Goal: Navigation & Orientation: Find specific page/section

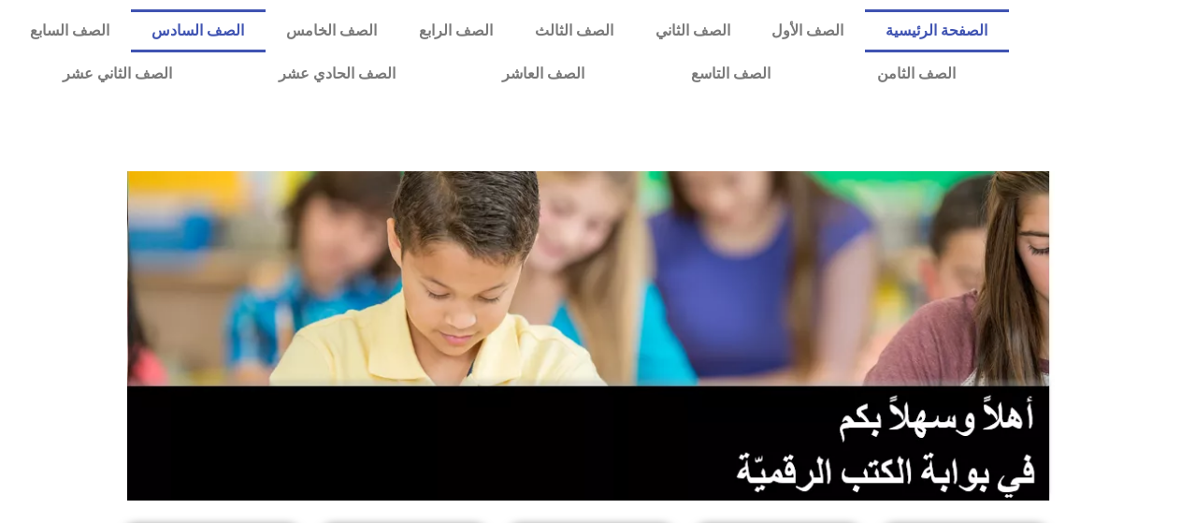
click at [265, 20] on link "الصف السادس" at bounding box center [198, 30] width 135 height 43
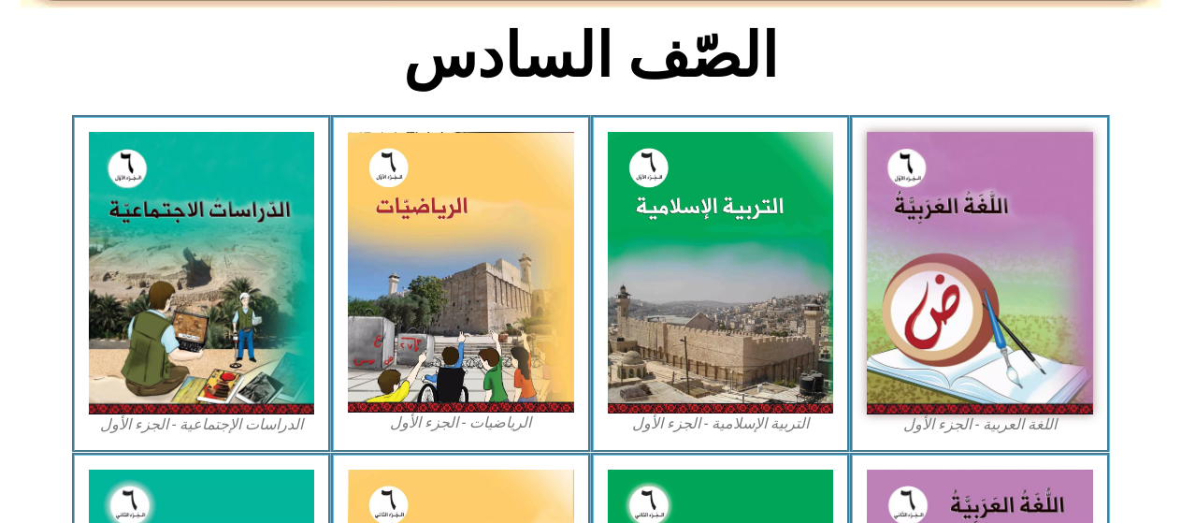
scroll to position [561, 0]
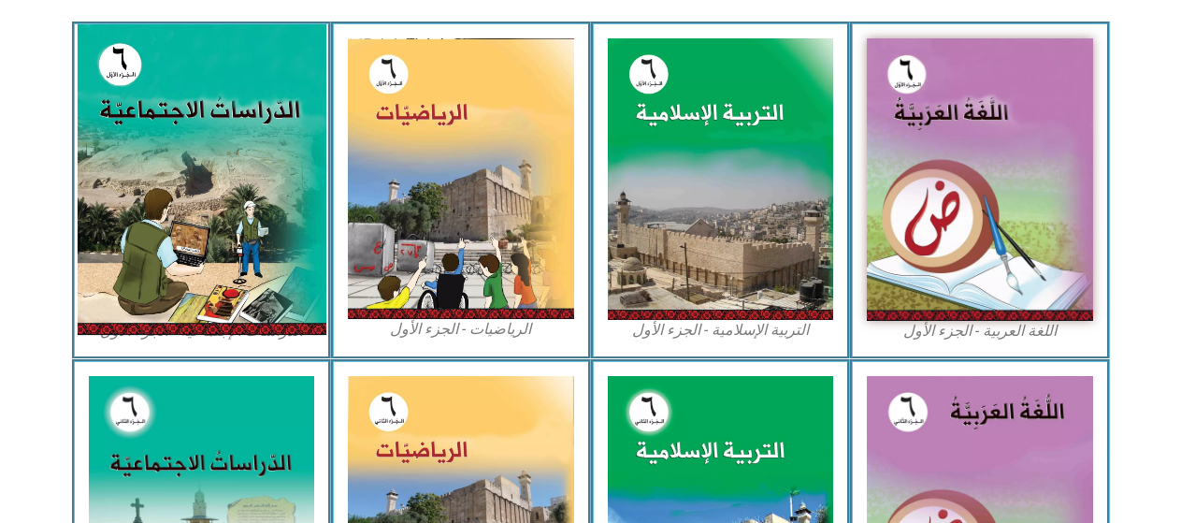
click at [220, 149] on img at bounding box center [201, 179] width 249 height 310
click at [213, 150] on img at bounding box center [201, 179] width 249 height 310
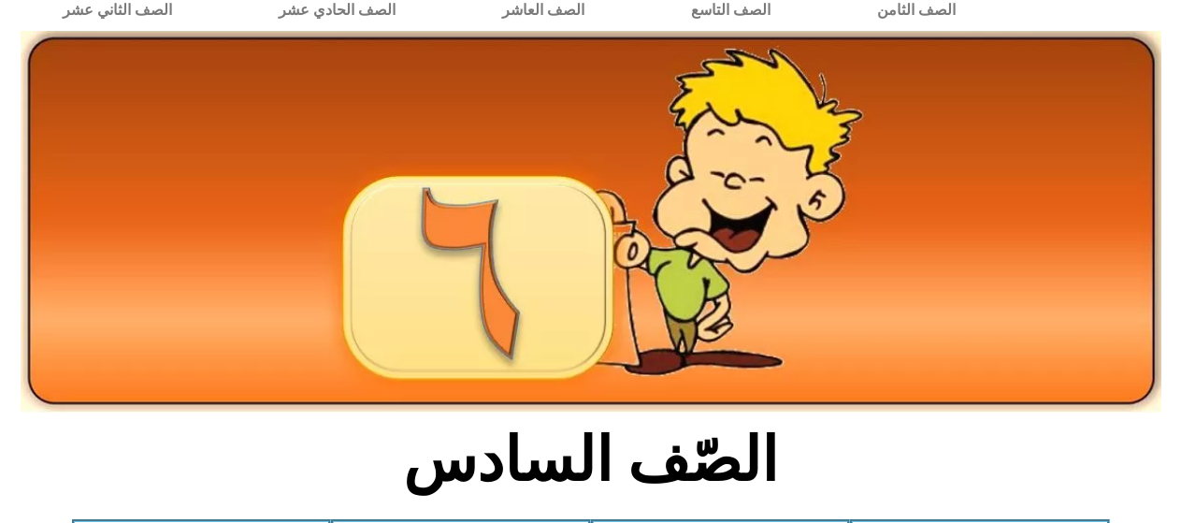
scroll to position [0, 0]
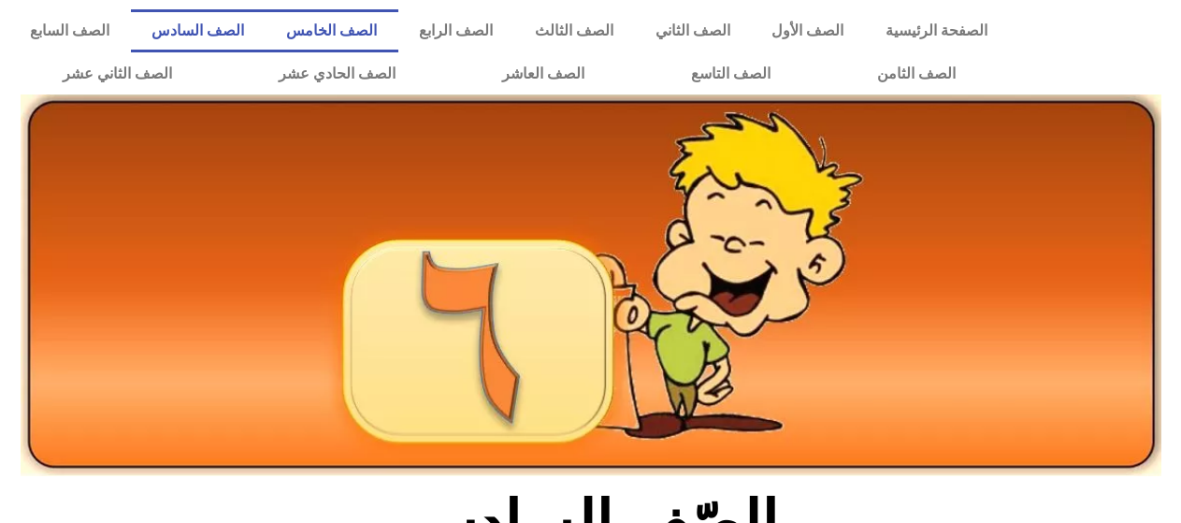
click at [384, 9] on link "الصف الخامس" at bounding box center [331, 30] width 133 height 43
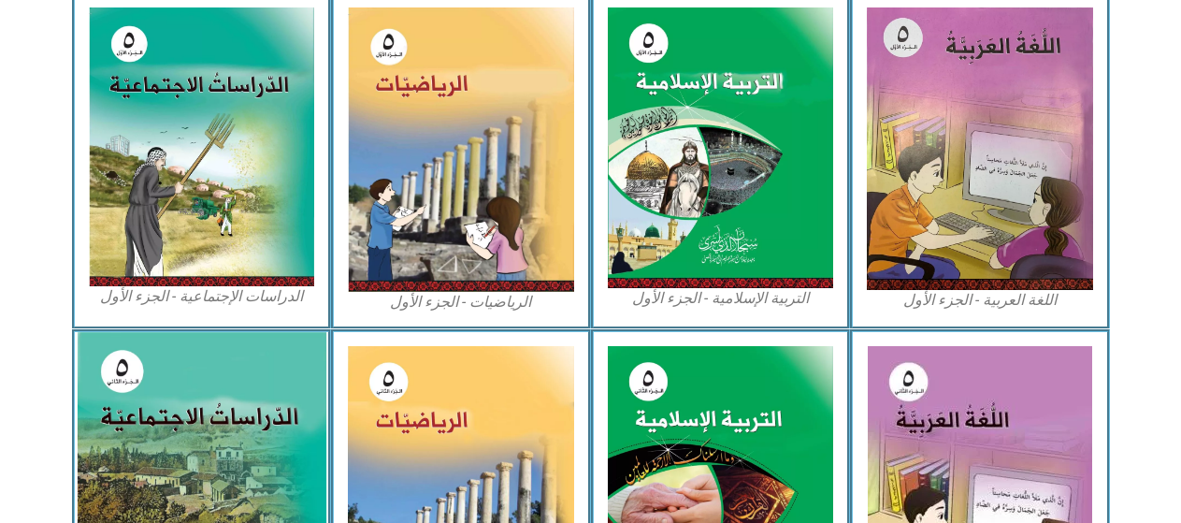
scroll to position [591, 0]
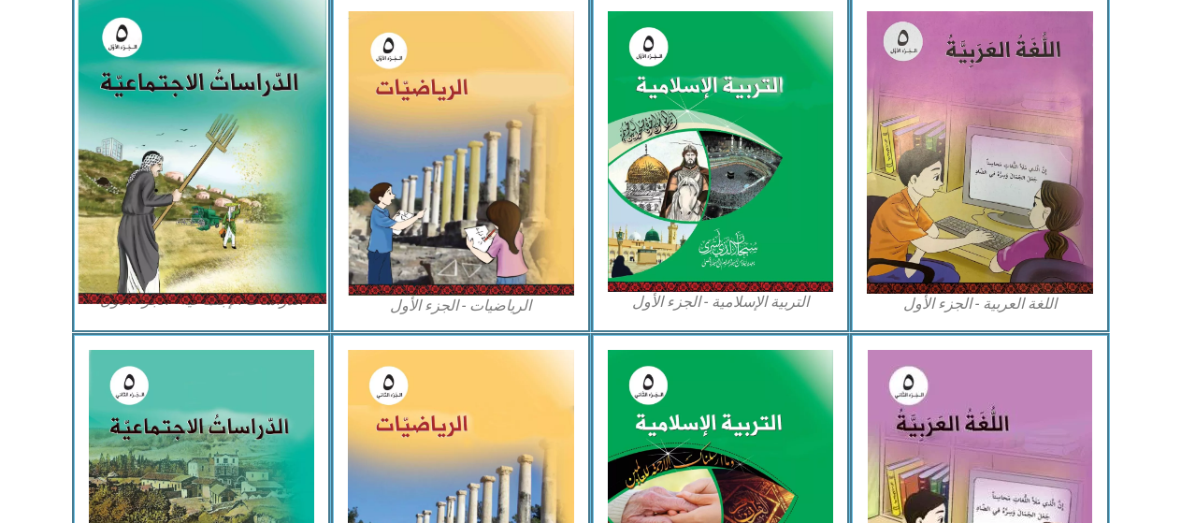
click at [197, 177] on img at bounding box center [201, 150] width 249 height 307
click at [225, 121] on img at bounding box center [201, 150] width 249 height 307
click at [218, 104] on img at bounding box center [201, 150] width 249 height 307
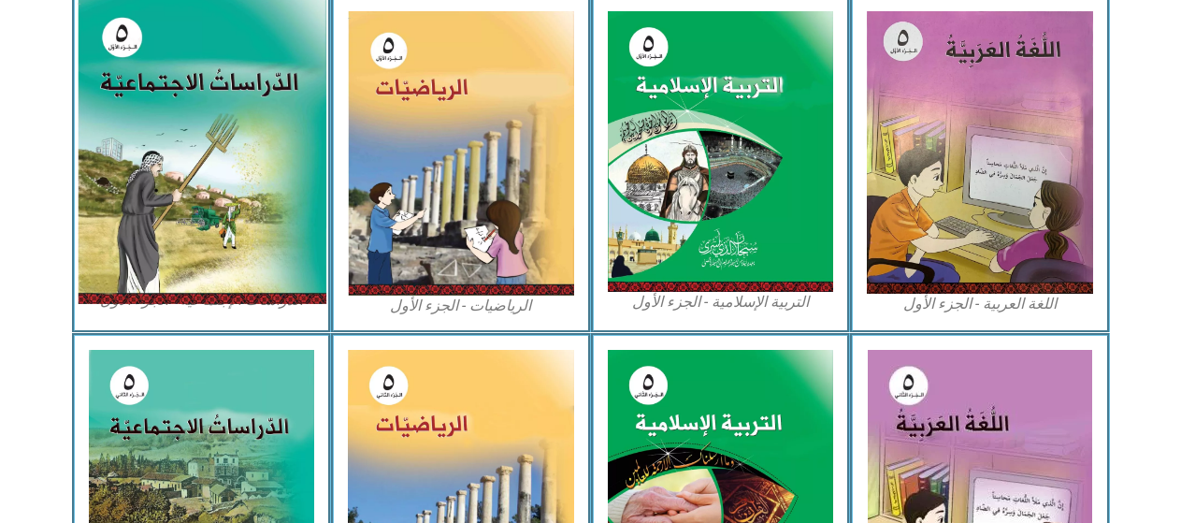
click at [212, 150] on img at bounding box center [201, 150] width 249 height 307
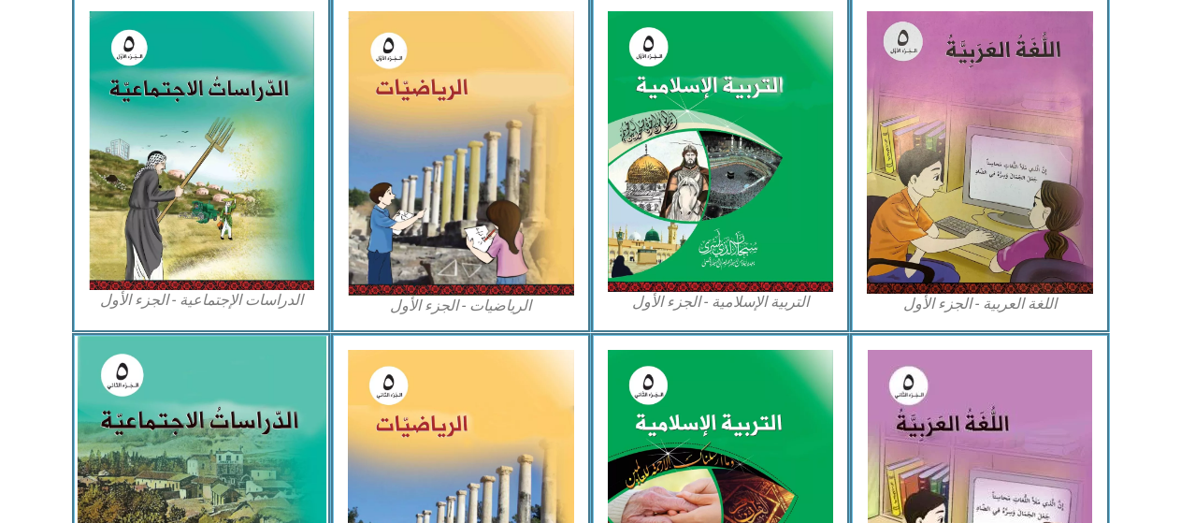
click at [108, 423] on img at bounding box center [201, 489] width 249 height 306
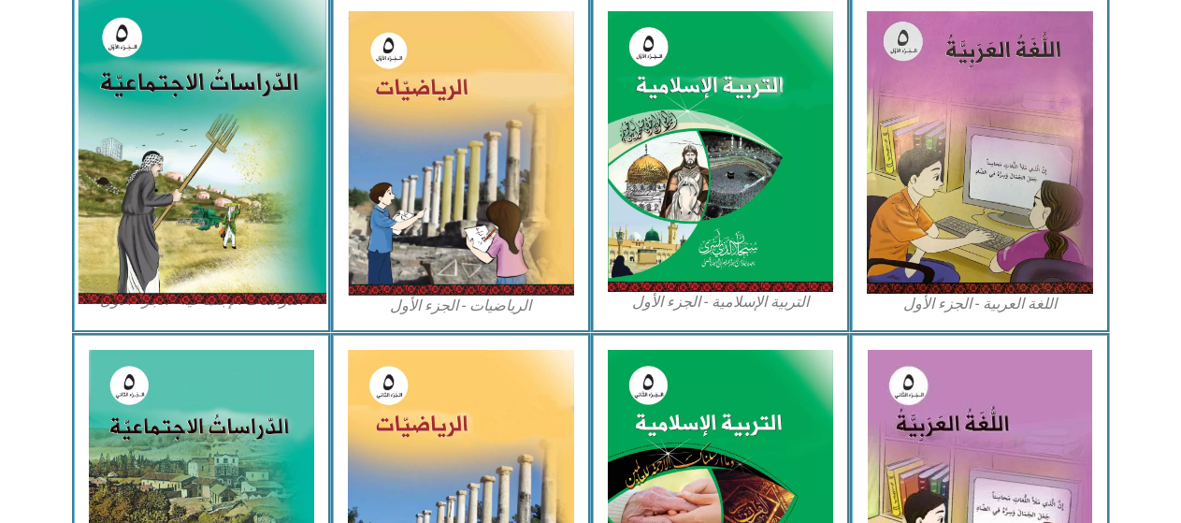
click at [168, 261] on img at bounding box center [201, 150] width 249 height 307
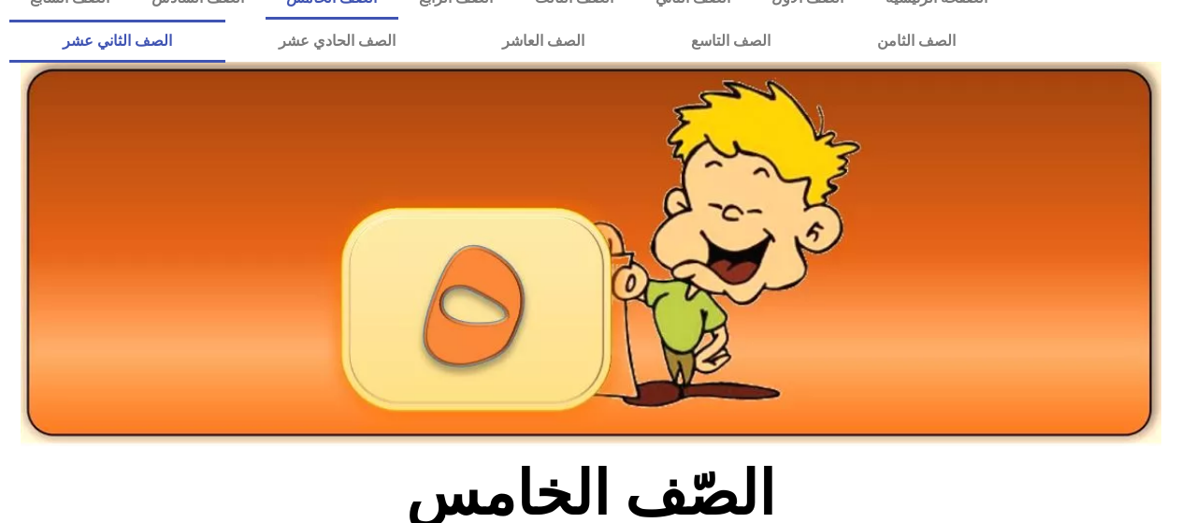
scroll to position [0, 0]
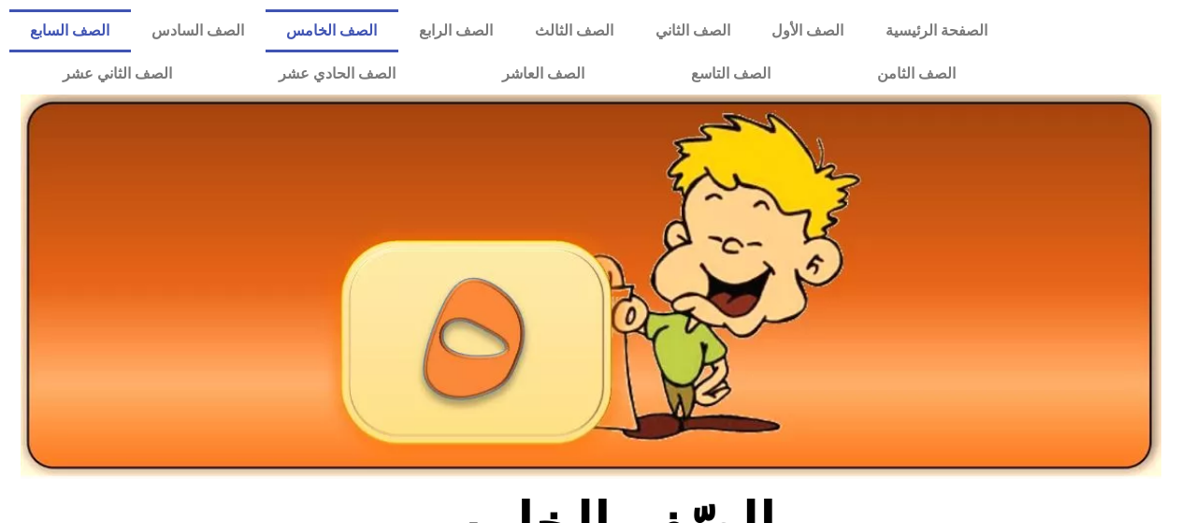
click at [131, 25] on link "الصف السابع" at bounding box center [70, 30] width 122 height 43
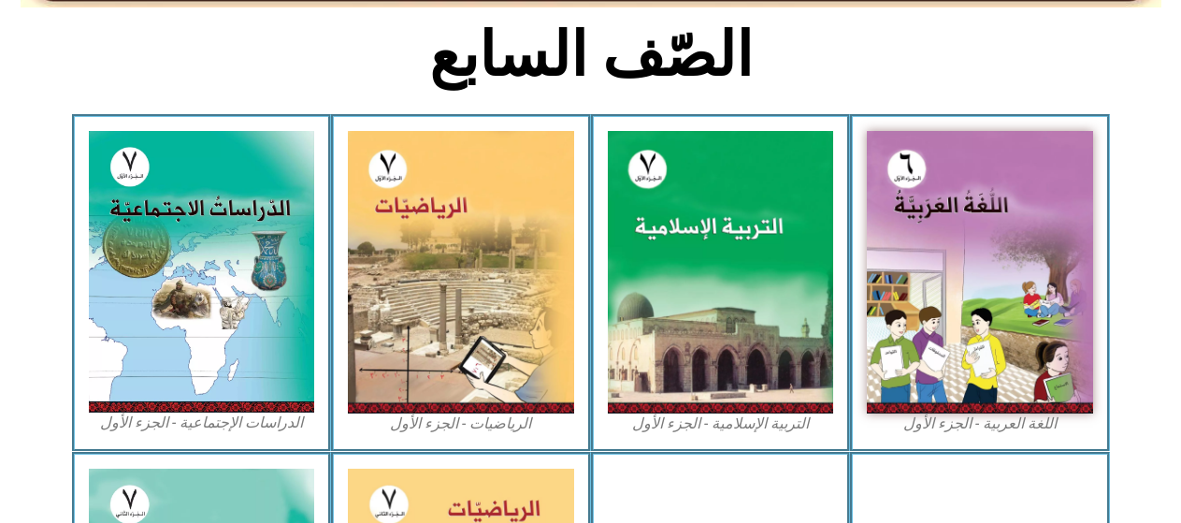
scroll to position [561, 0]
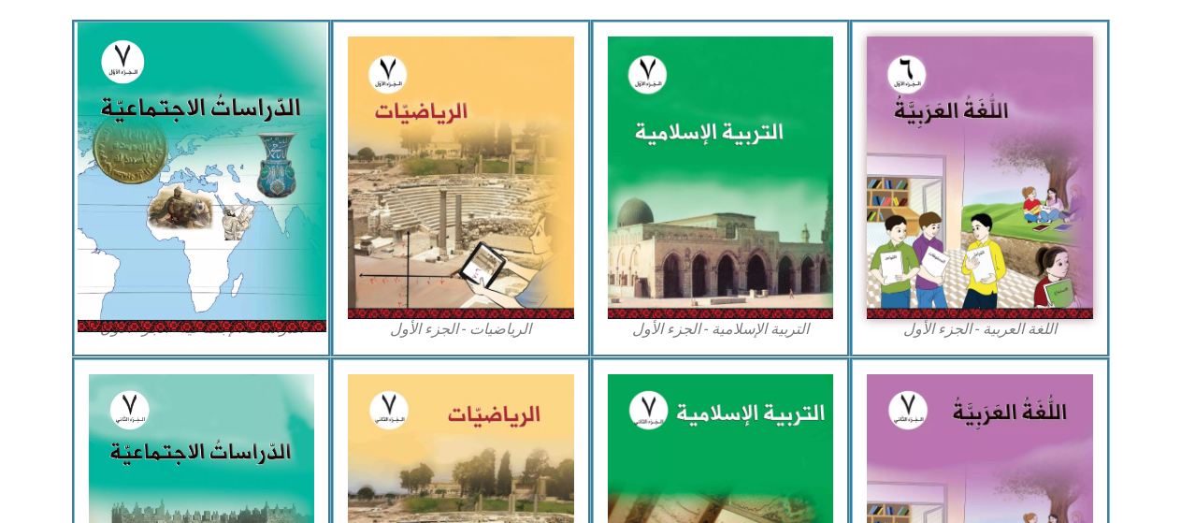
click at [222, 204] on img at bounding box center [201, 176] width 249 height 309
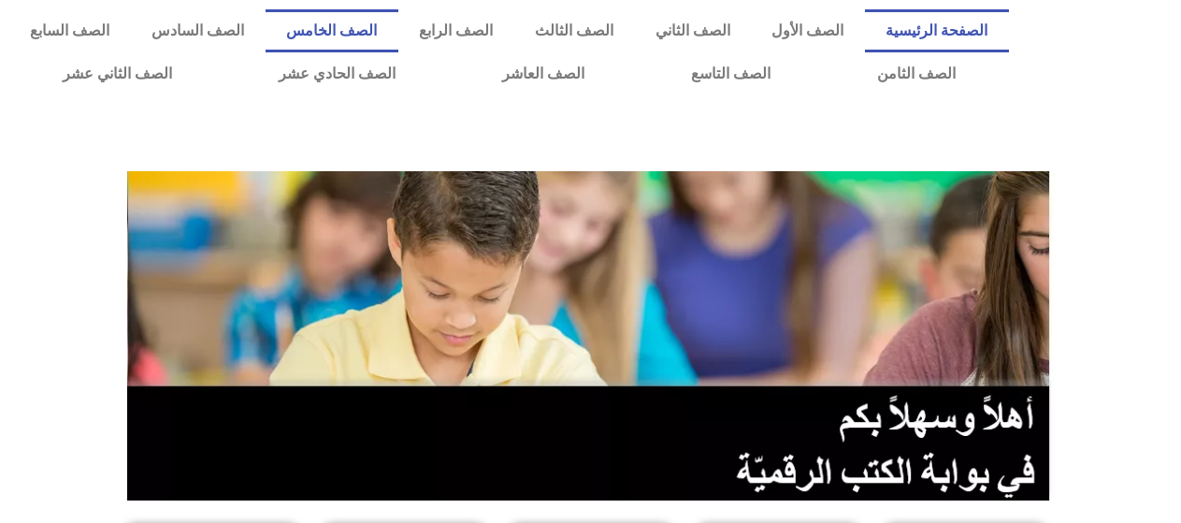
click at [382, 27] on link "الصف الخامس" at bounding box center [331, 30] width 133 height 43
click at [398, 21] on link "الصف الخامس" at bounding box center [331, 30] width 133 height 43
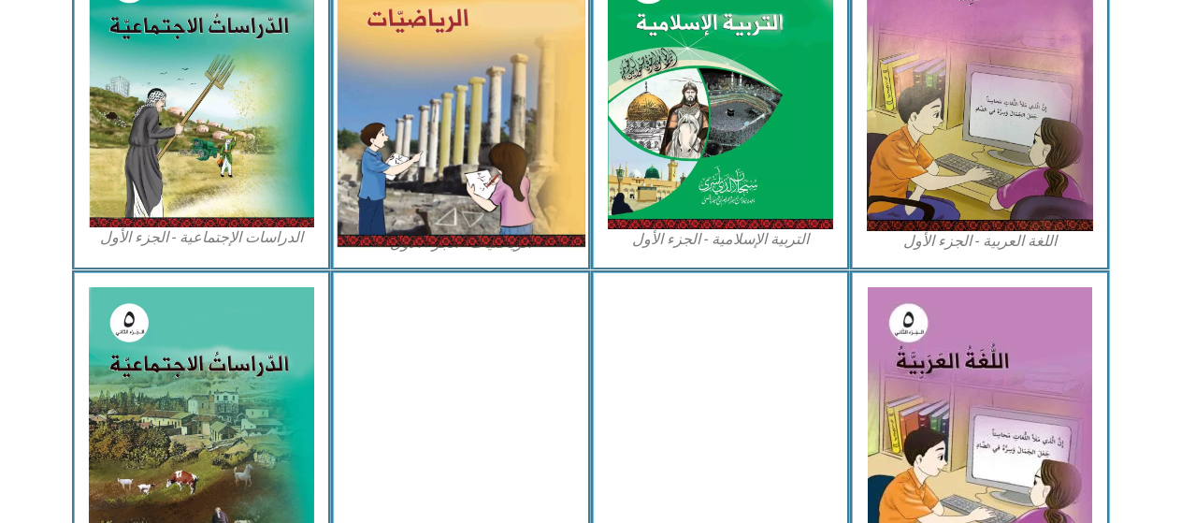
scroll to position [654, 0]
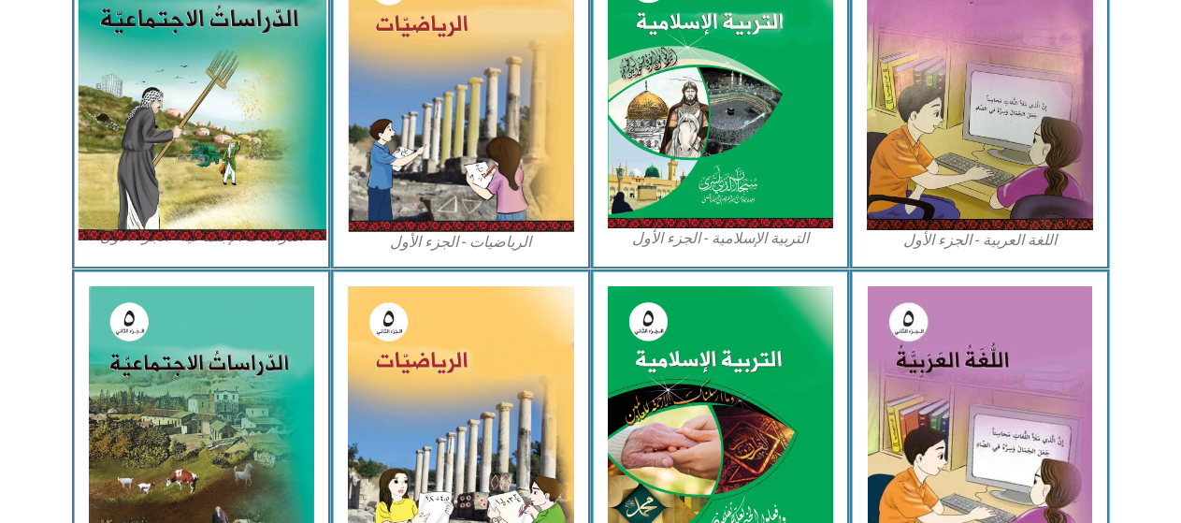
click at [204, 144] on img at bounding box center [201, 87] width 249 height 307
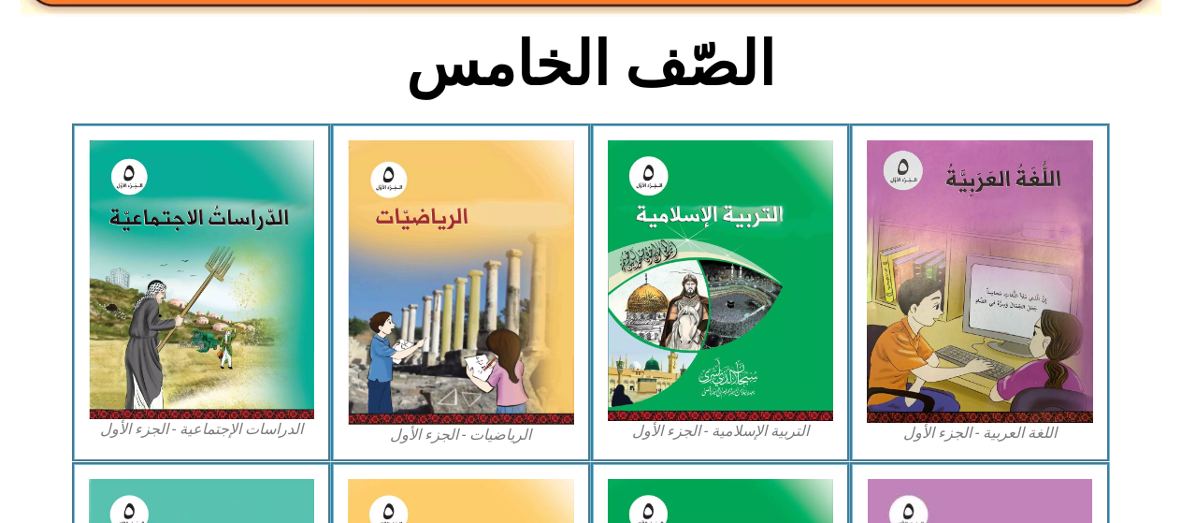
scroll to position [457, 0]
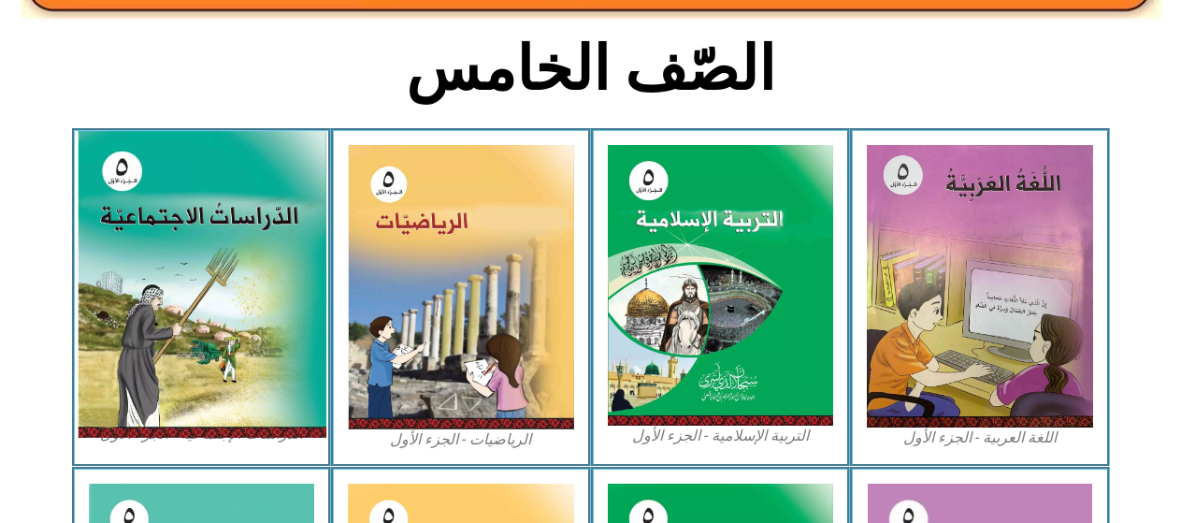
click at [153, 259] on img at bounding box center [201, 284] width 249 height 307
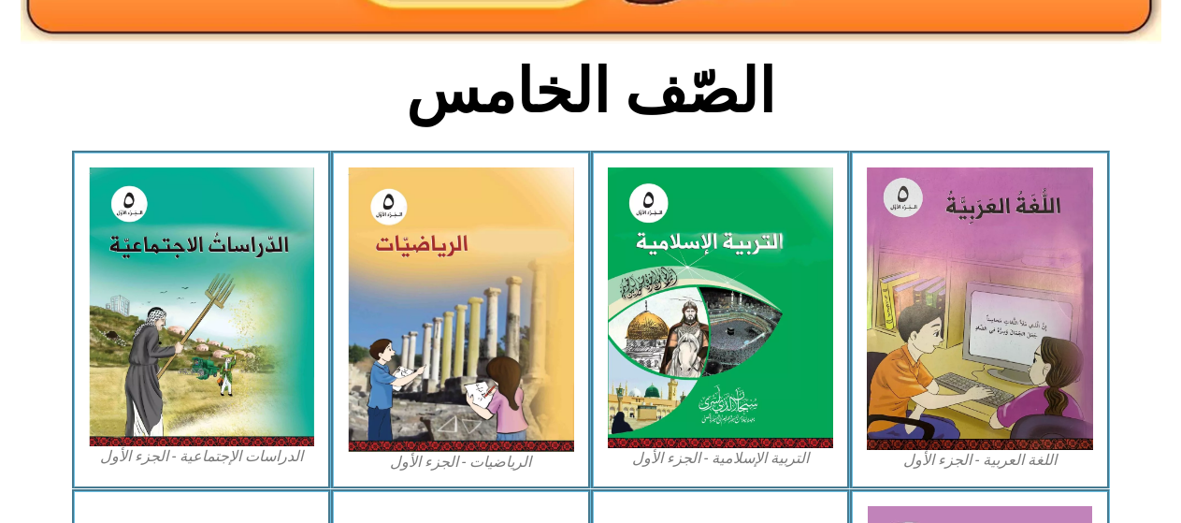
scroll to position [467, 0]
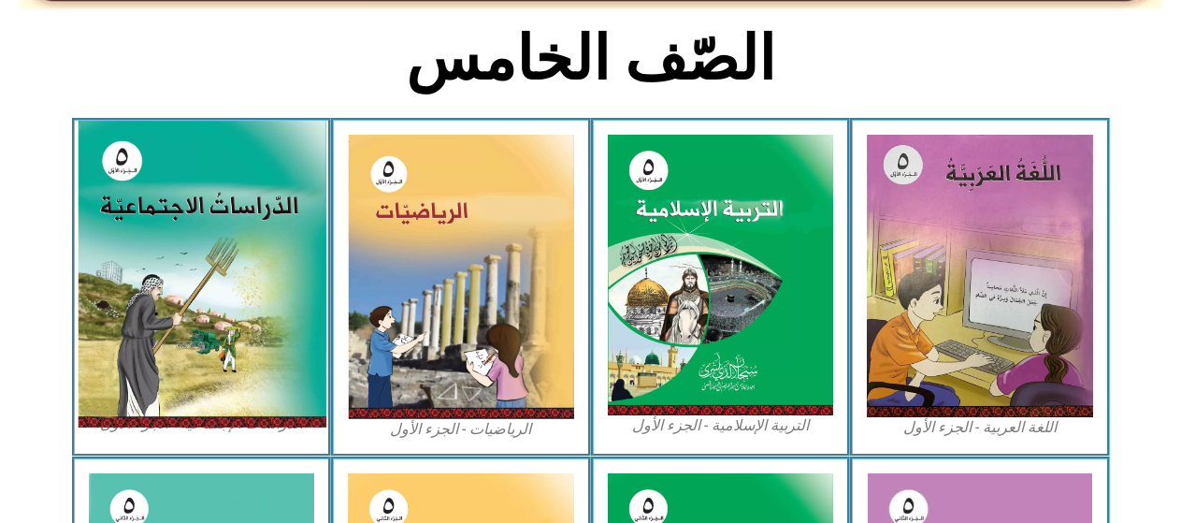
click at [161, 252] on img at bounding box center [201, 274] width 249 height 307
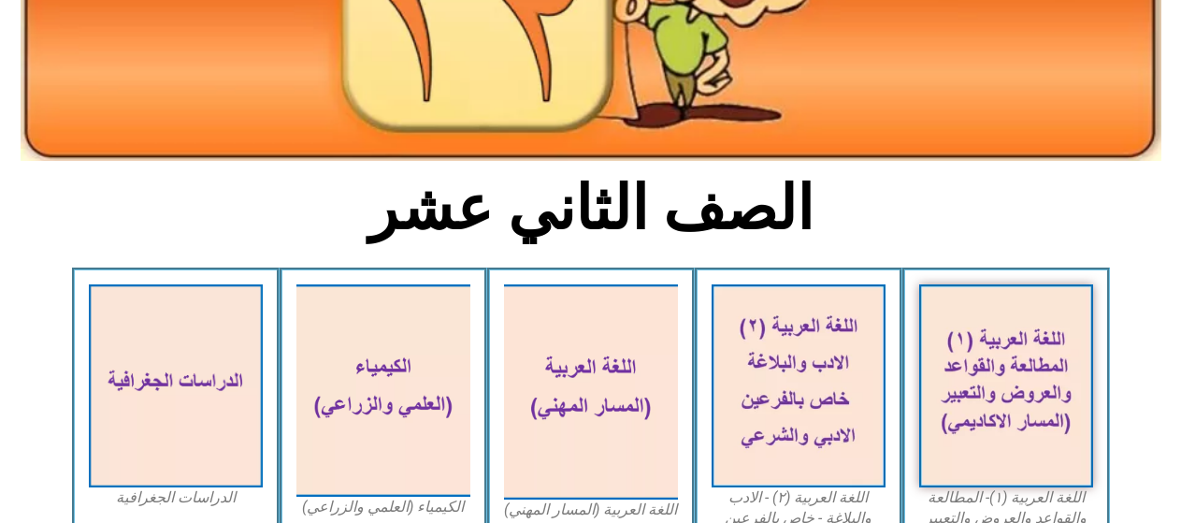
scroll to position [561, 0]
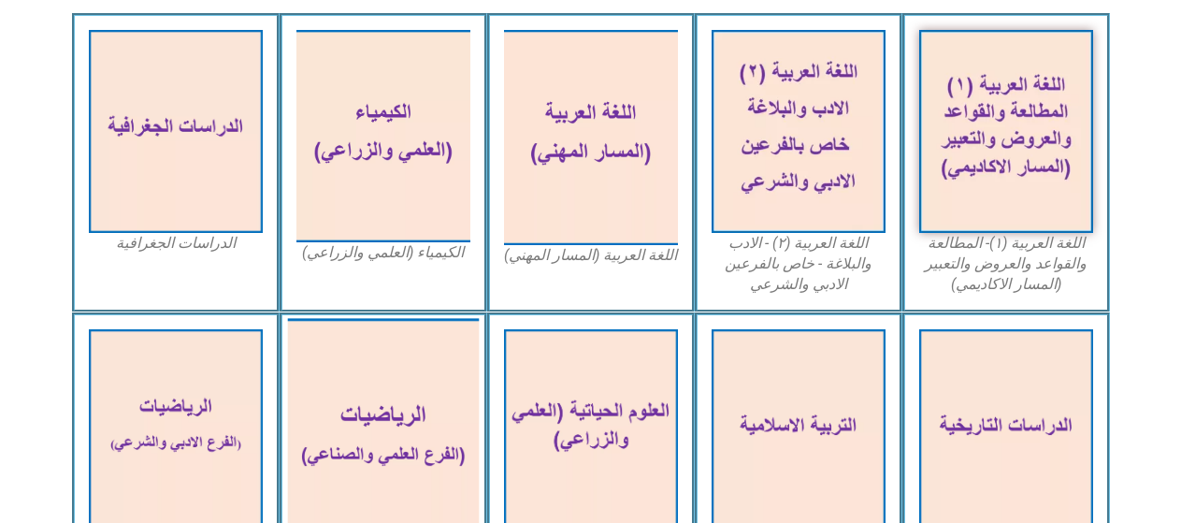
click at [377, 362] on img at bounding box center [383, 437] width 192 height 239
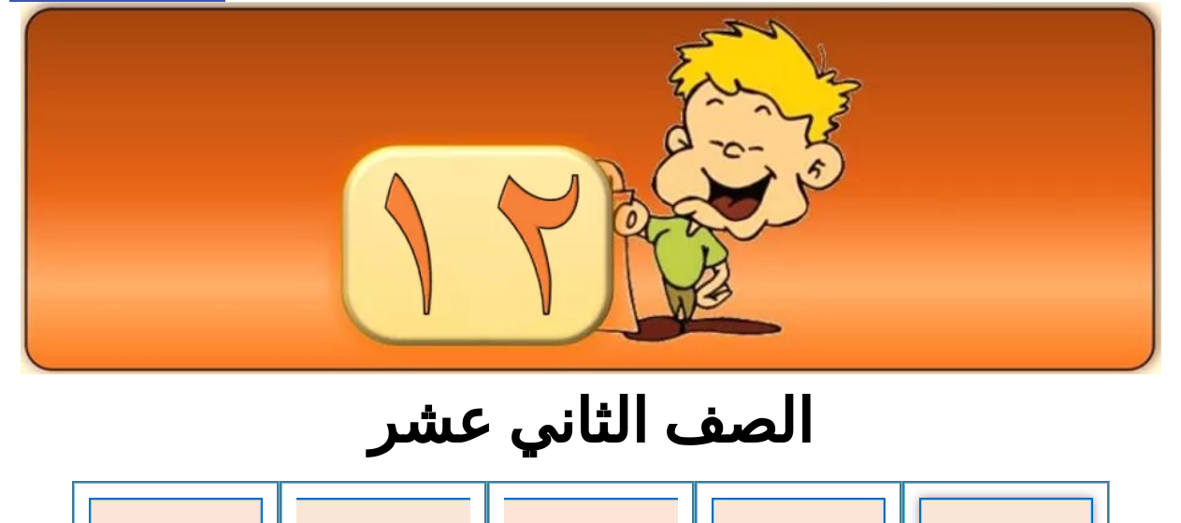
scroll to position [0, 0]
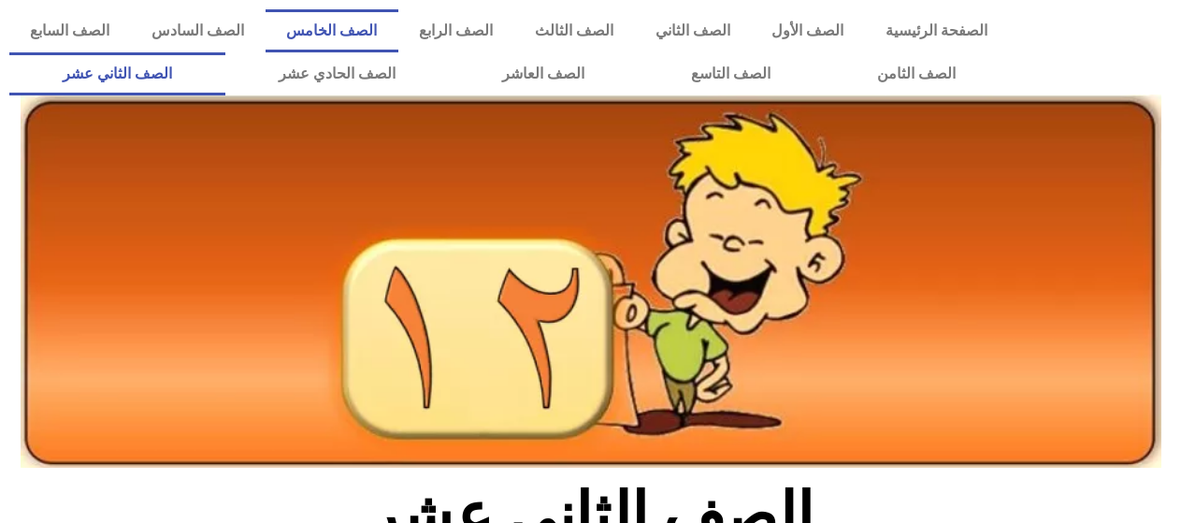
click at [361, 40] on link "الصف الخامس" at bounding box center [331, 30] width 133 height 43
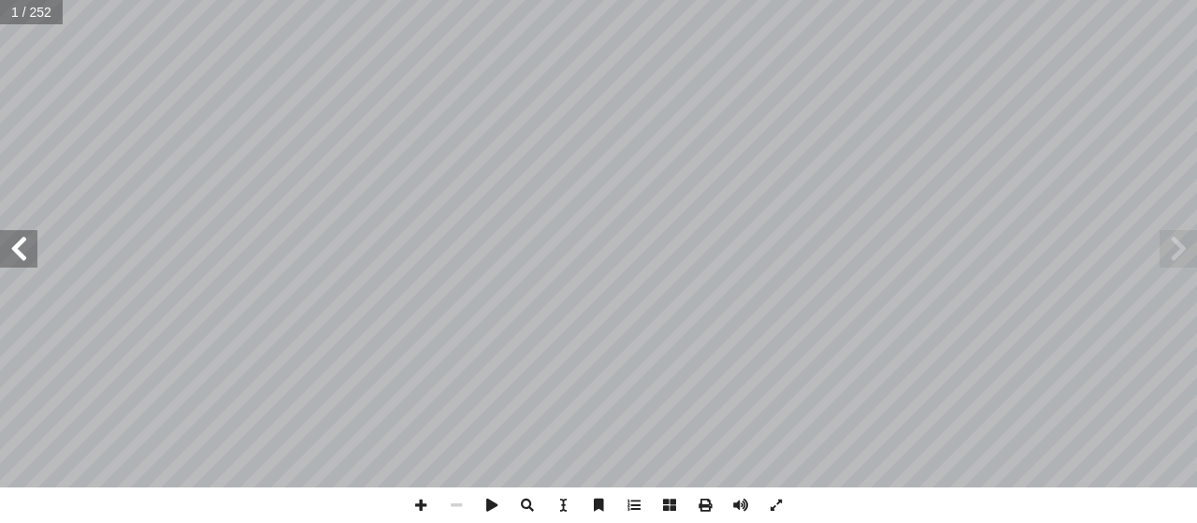
click at [22, 242] on span at bounding box center [18, 248] width 37 height 37
click at [20, 240] on span at bounding box center [18, 248] width 37 height 37
click at [18, 235] on span at bounding box center [18, 248] width 37 height 37
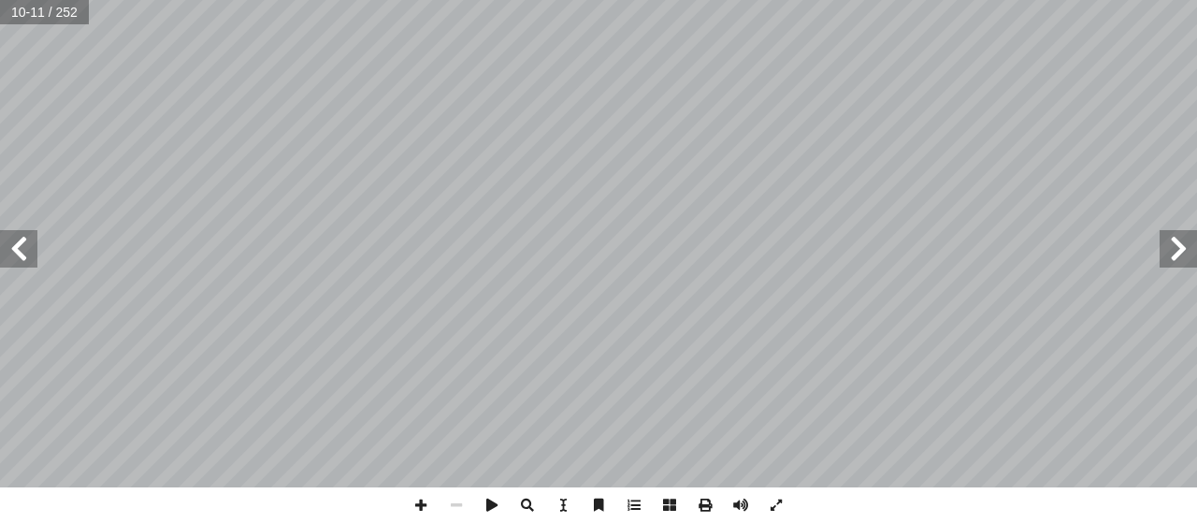
click at [18, 235] on span at bounding box center [18, 248] width 37 height 37
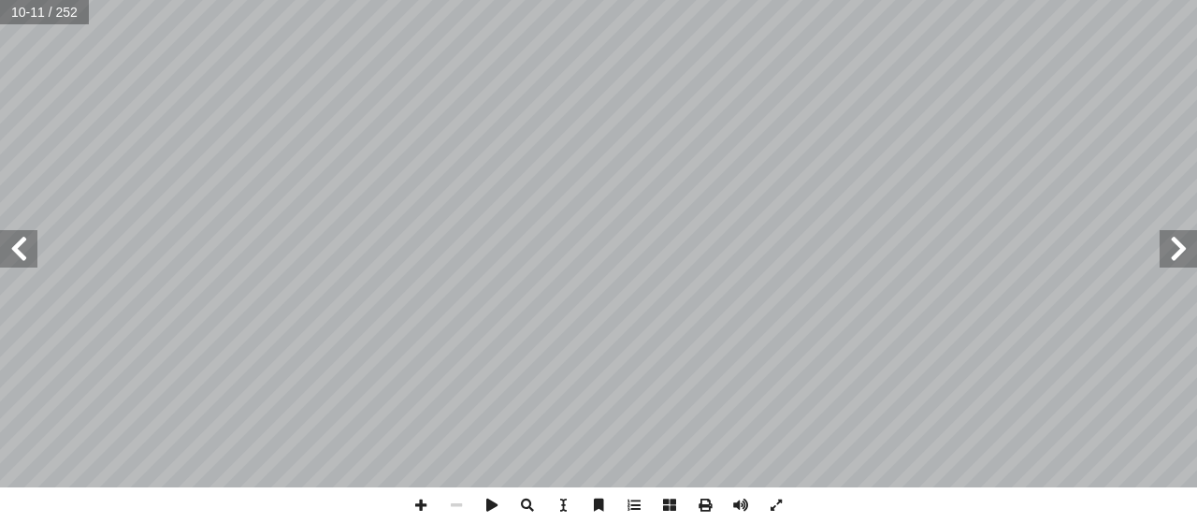
click at [18, 235] on span at bounding box center [18, 248] width 37 height 37
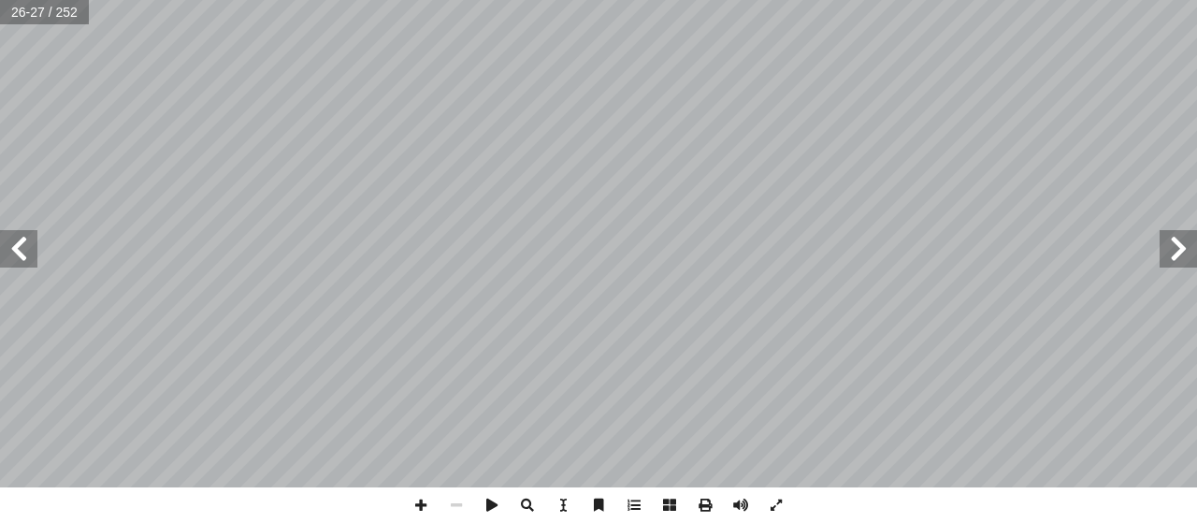
click at [18, 235] on span at bounding box center [18, 248] width 37 height 37
click at [20, 235] on span at bounding box center [18, 248] width 37 height 37
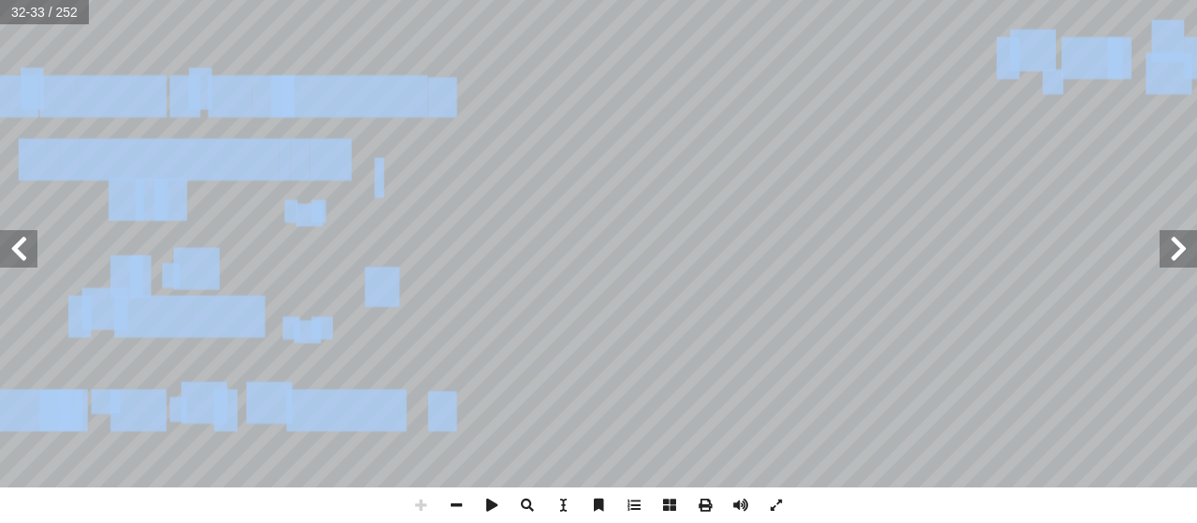
click at [16, 266] on span at bounding box center [18, 248] width 37 height 37
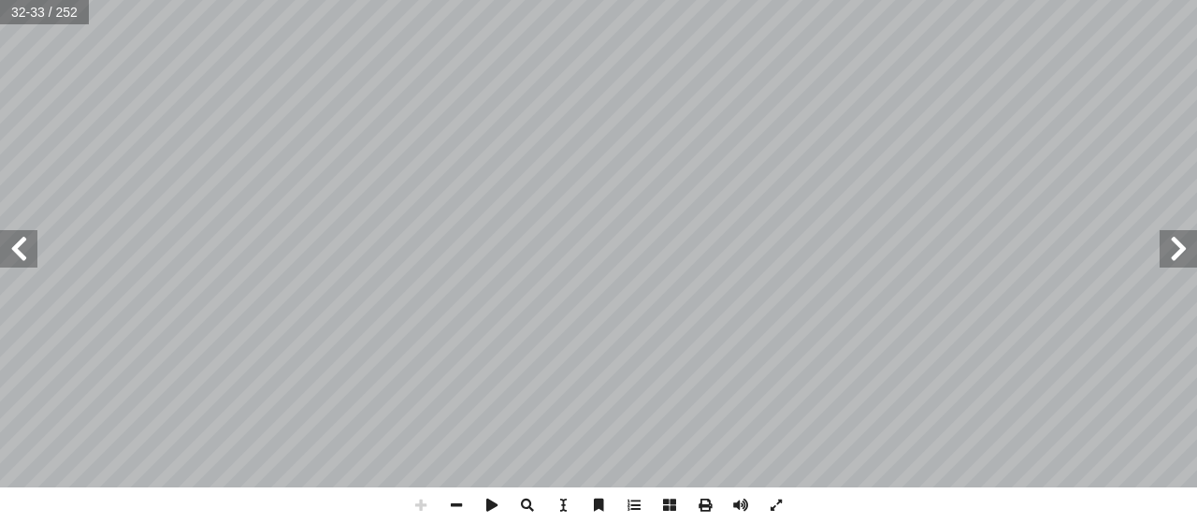
click at [16, 266] on span at bounding box center [18, 248] width 37 height 37
click at [16, 262] on span at bounding box center [18, 248] width 37 height 37
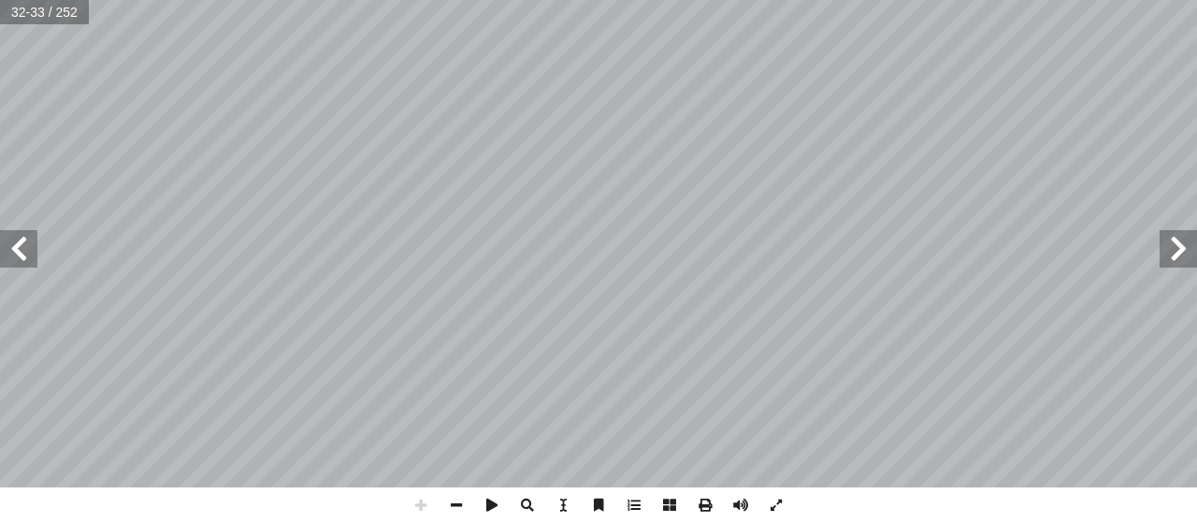
click at [20, 254] on span at bounding box center [18, 248] width 37 height 37
click at [424, 509] on span at bounding box center [421, 505] width 36 height 36
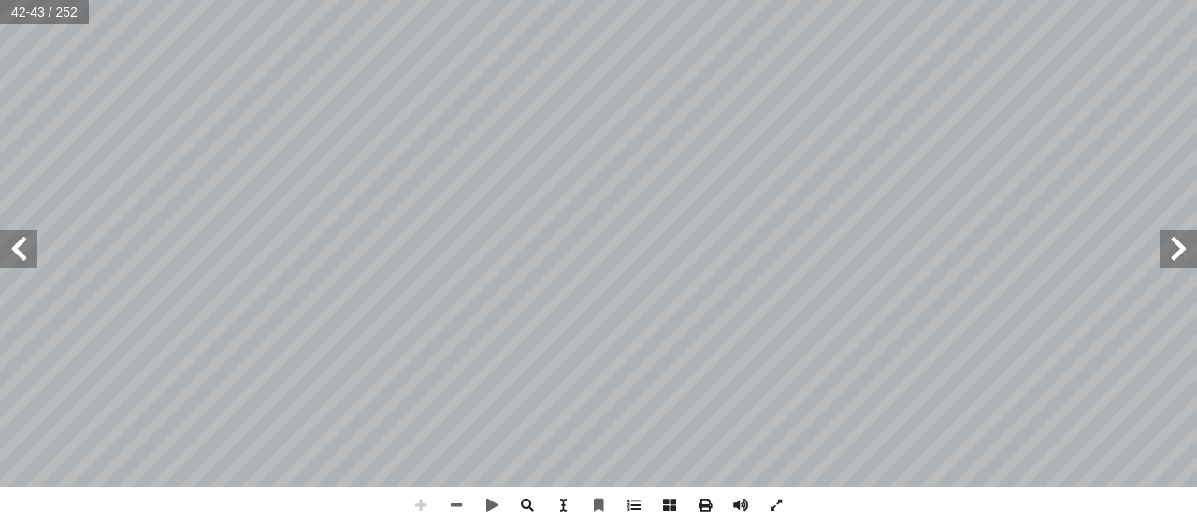
click at [424, 509] on span at bounding box center [421, 505] width 36 height 36
click at [79, 170] on html "الصفحة الرئيسية الصف الأول الصف الثاني الصف الثالث الصف الرابع الصف الخامس الصف…" at bounding box center [598, 85] width 1197 height 170
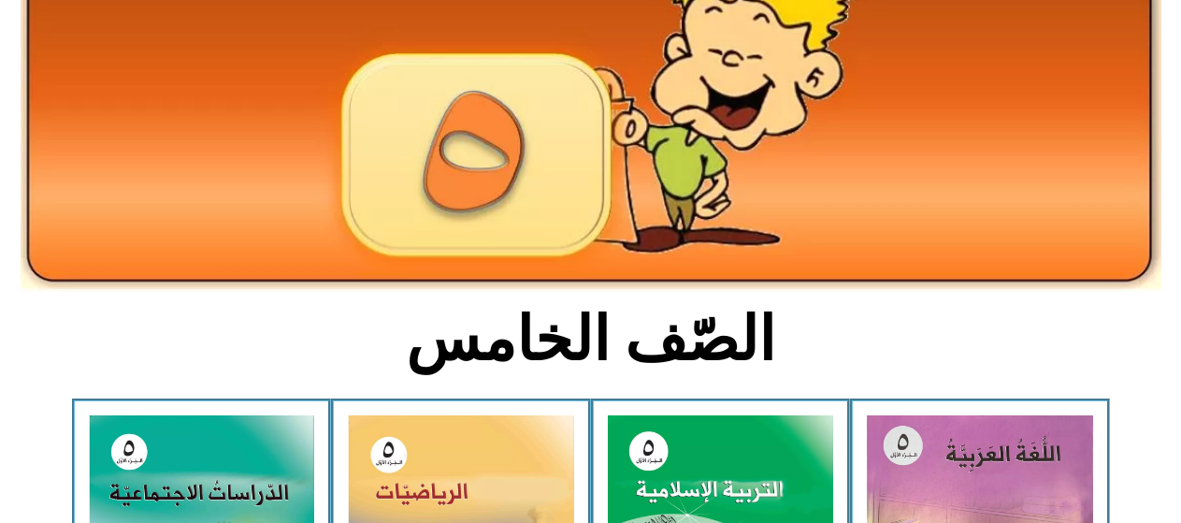
scroll to position [467, 0]
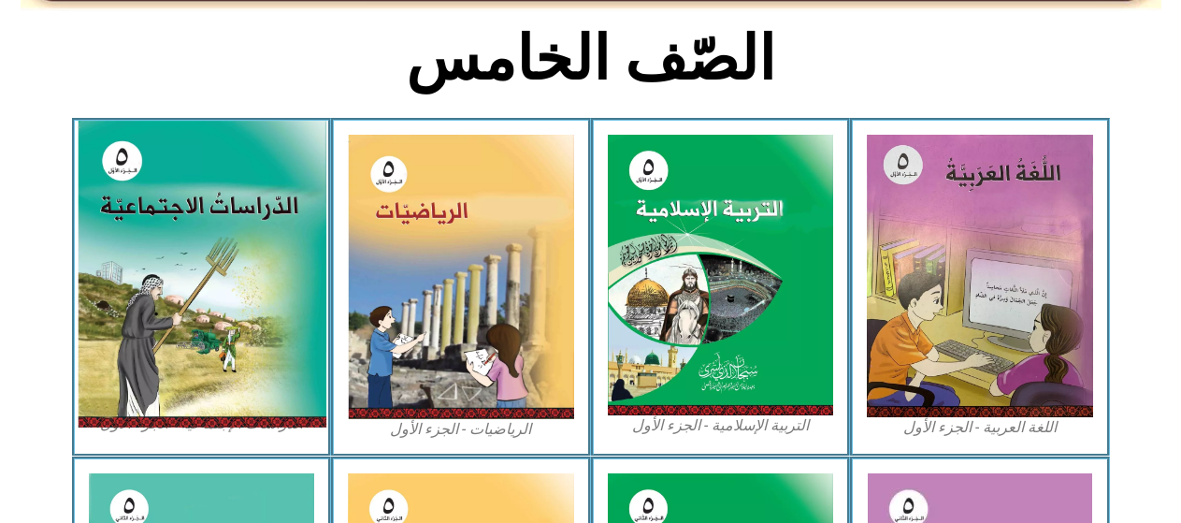
click at [210, 310] on img at bounding box center [201, 274] width 249 height 307
click at [193, 350] on img at bounding box center [201, 274] width 249 height 307
click at [192, 350] on img at bounding box center [201, 274] width 249 height 307
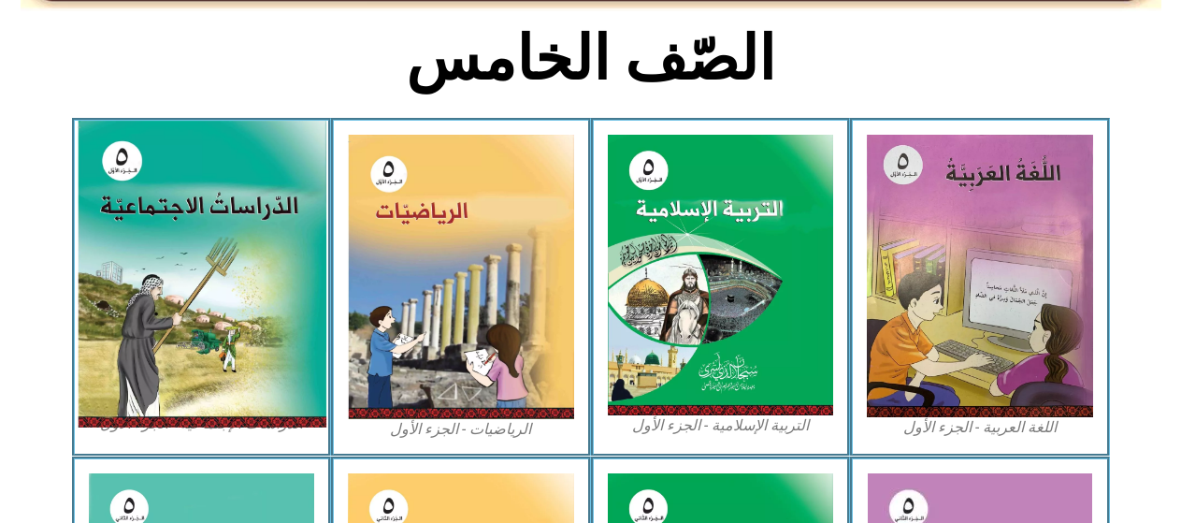
click at [234, 357] on img at bounding box center [201, 274] width 249 height 307
click at [203, 305] on img at bounding box center [201, 274] width 249 height 307
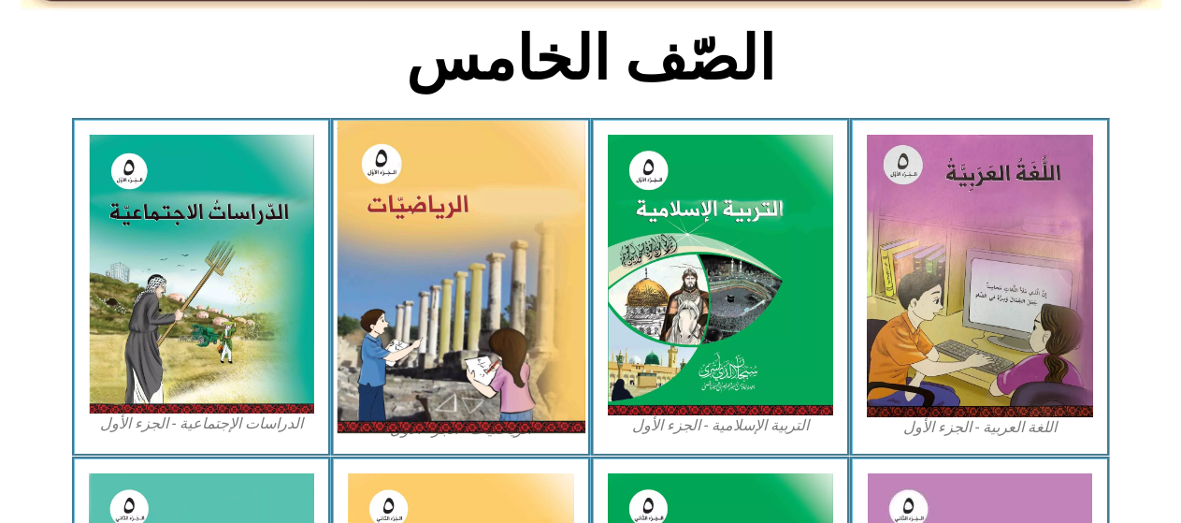
click at [444, 251] on img at bounding box center [461, 277] width 249 height 312
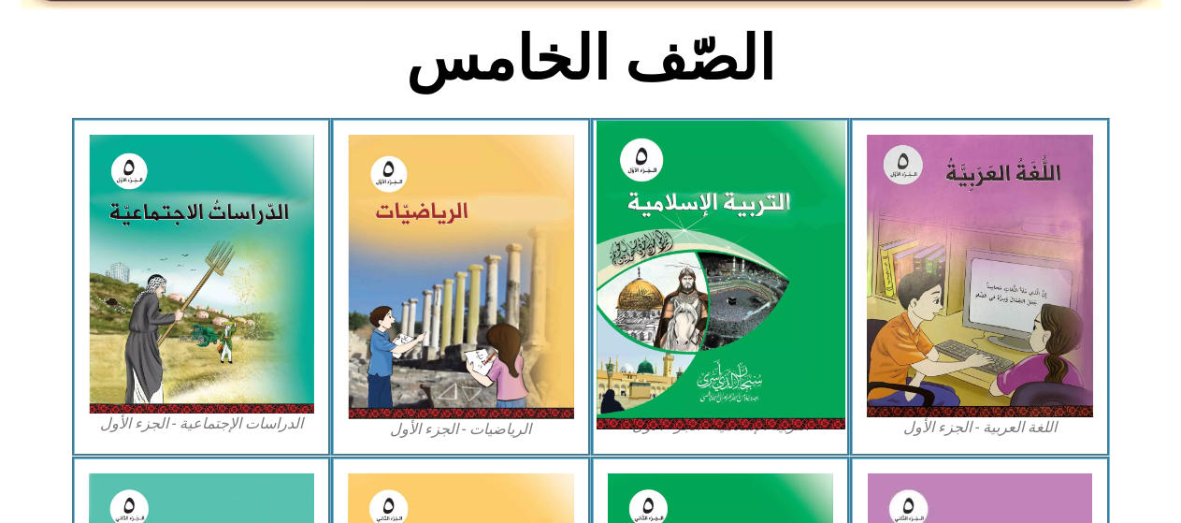
click at [649, 240] on img at bounding box center [719, 275] width 249 height 309
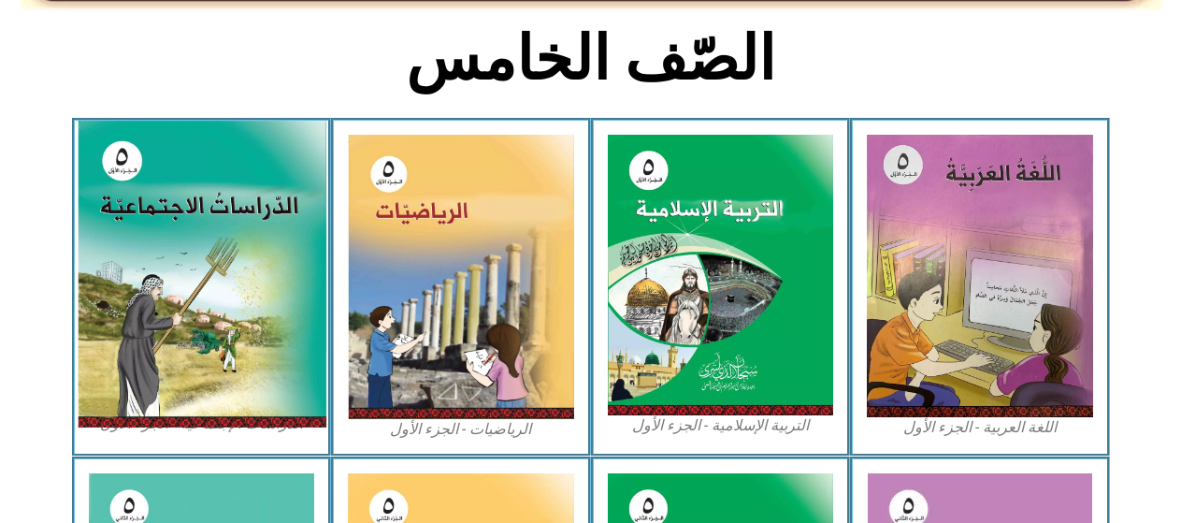
click at [152, 339] on img at bounding box center [201, 274] width 249 height 307
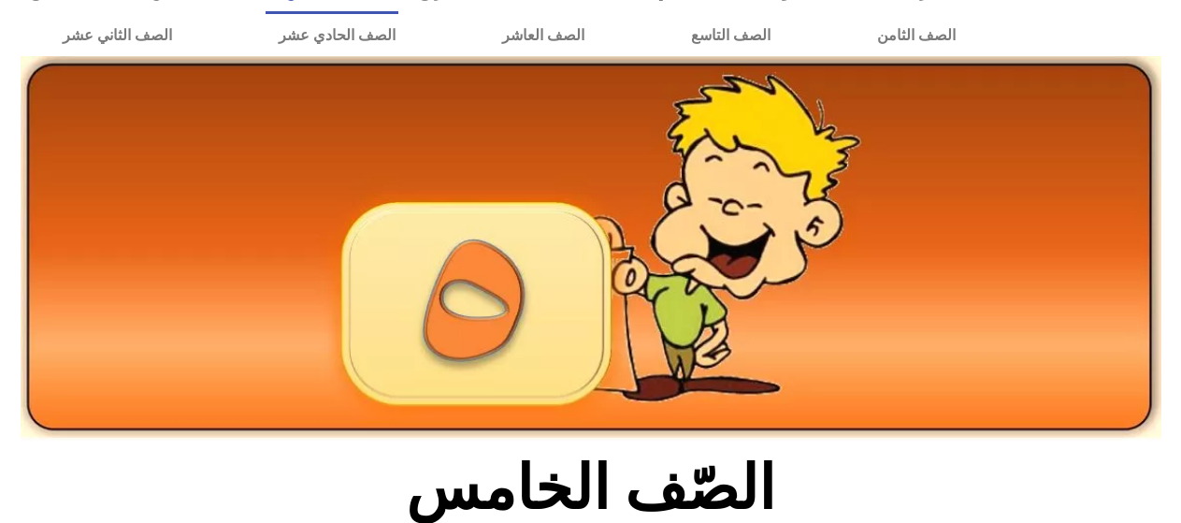
scroll to position [0, 0]
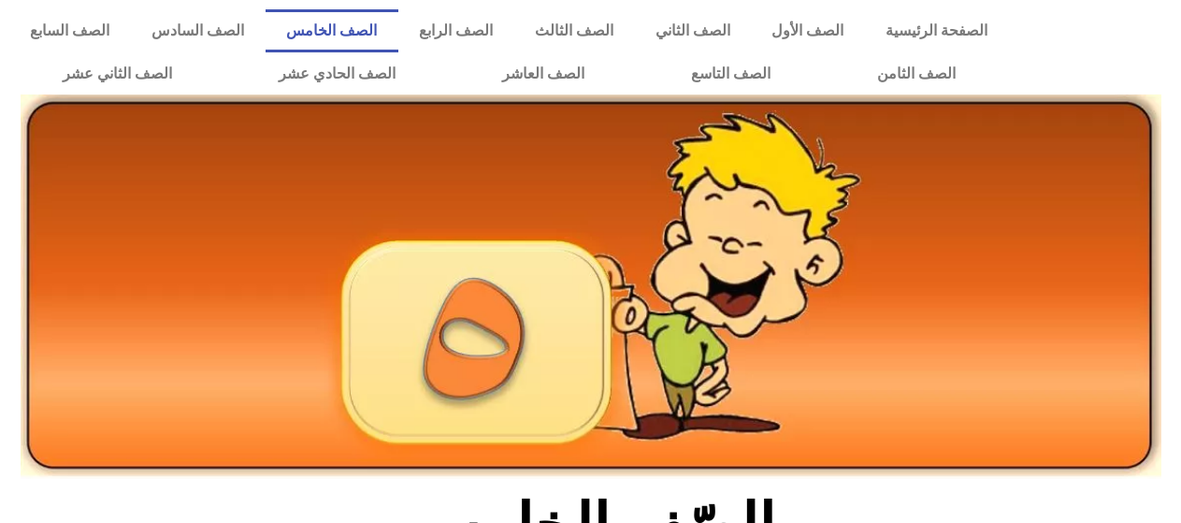
click at [396, 47] on link "الصف الخامس" at bounding box center [331, 30] width 133 height 43
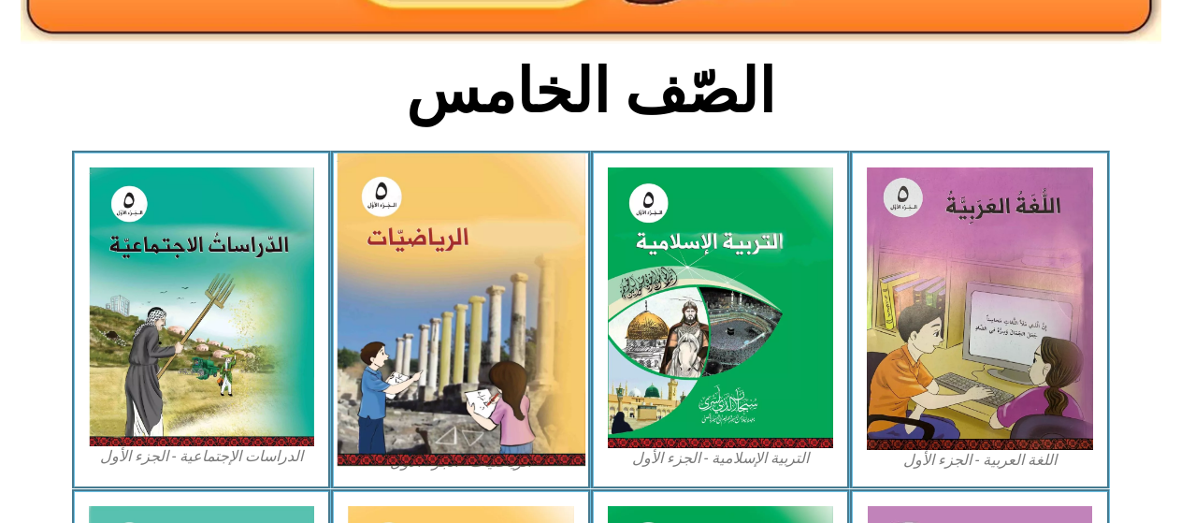
scroll to position [467, 0]
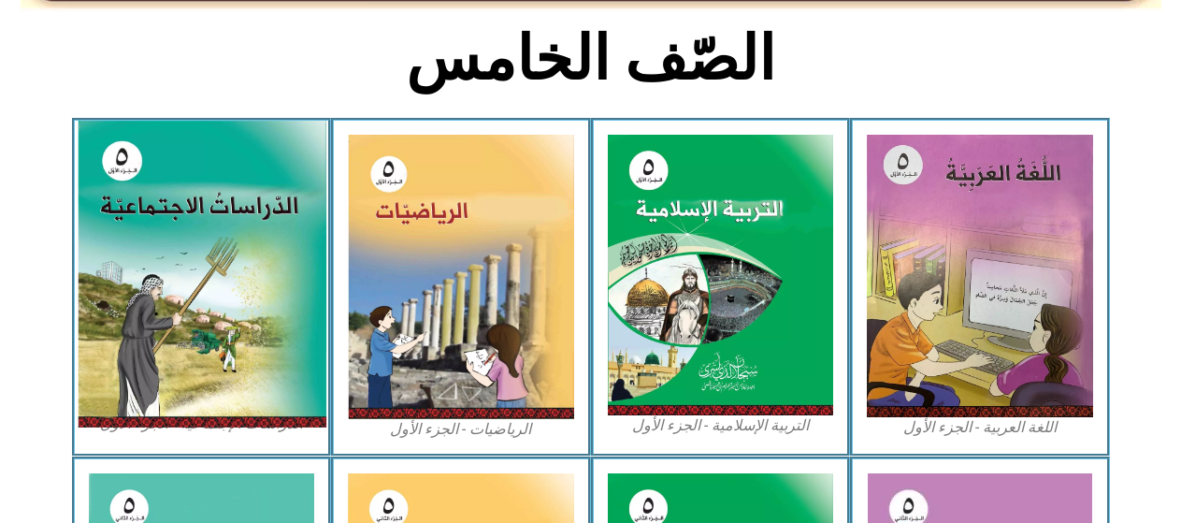
click at [175, 235] on img at bounding box center [201, 274] width 249 height 307
click at [193, 260] on img at bounding box center [201, 274] width 249 height 307
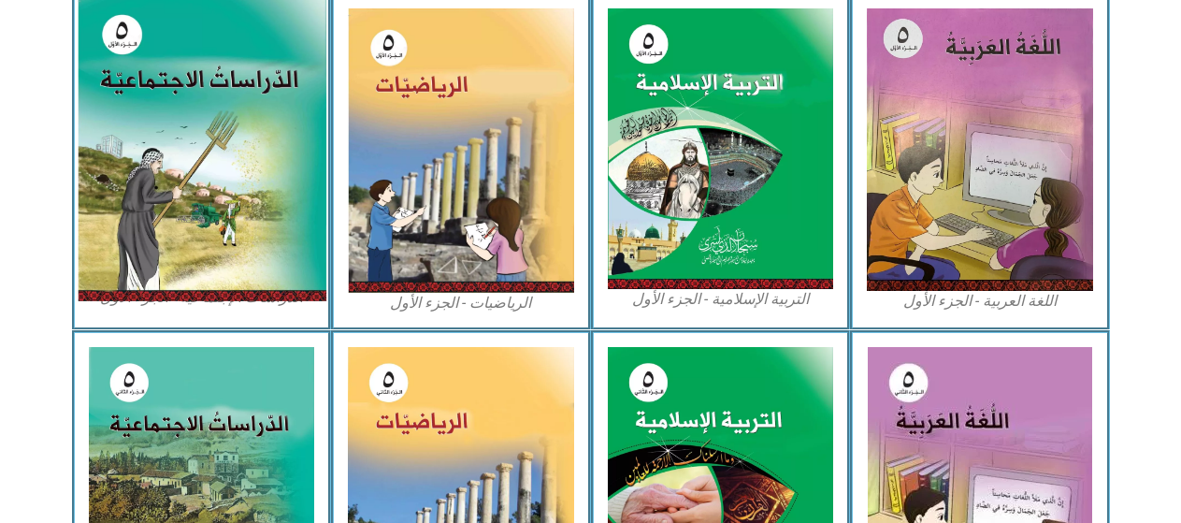
scroll to position [561, 0]
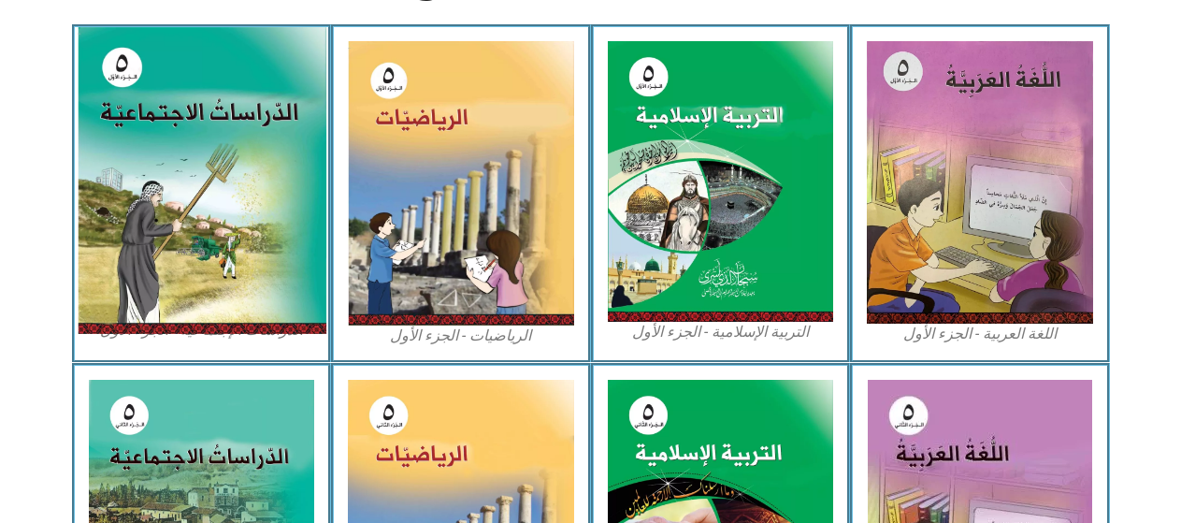
click at [138, 296] on img at bounding box center [201, 180] width 249 height 307
click at [158, 206] on img at bounding box center [201, 180] width 249 height 307
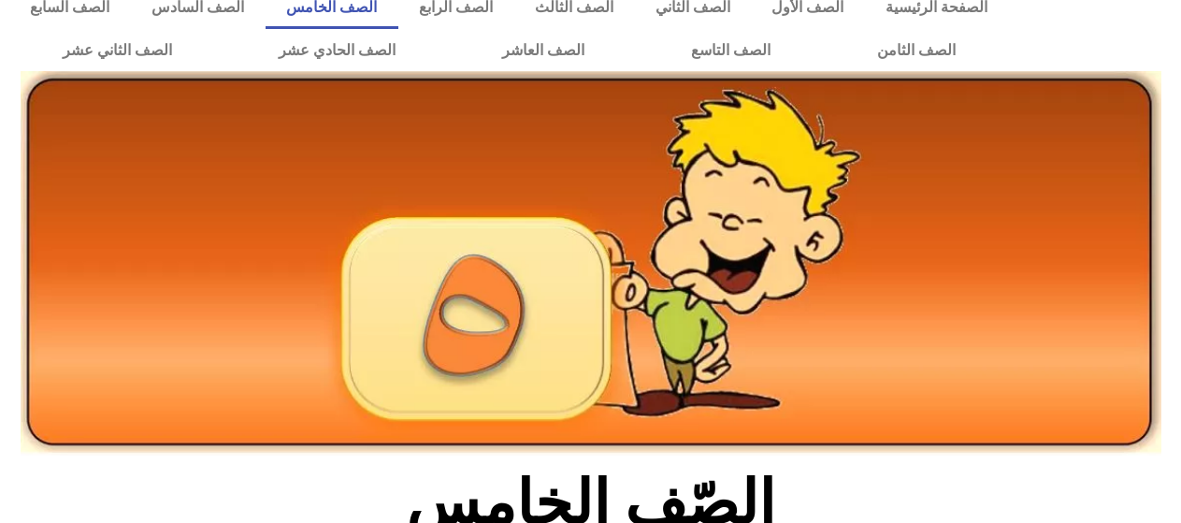
scroll to position [0, 0]
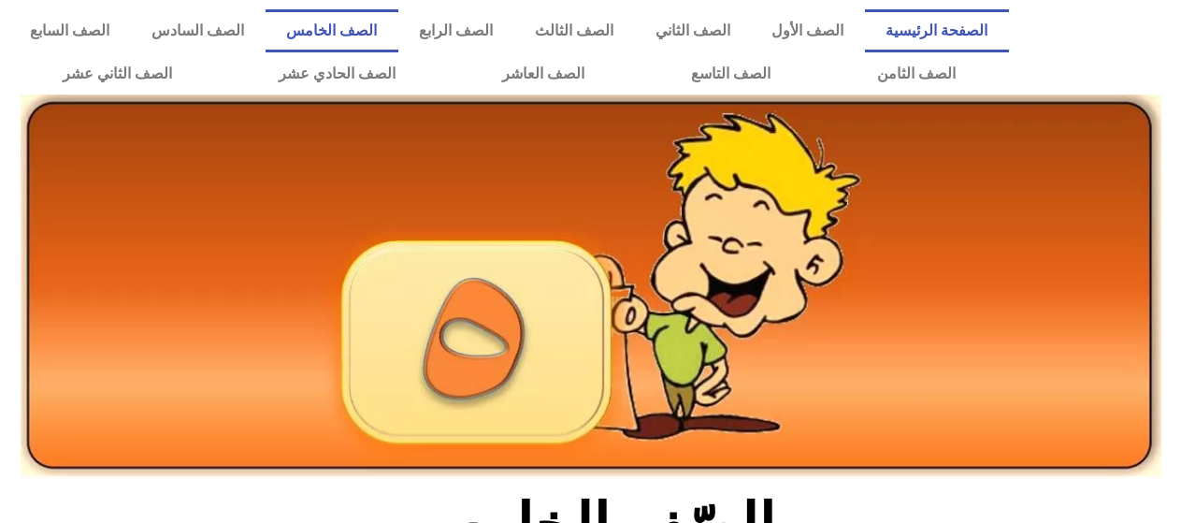
click at [965, 9] on link "الصفحة الرئيسية" at bounding box center [937, 30] width 144 height 43
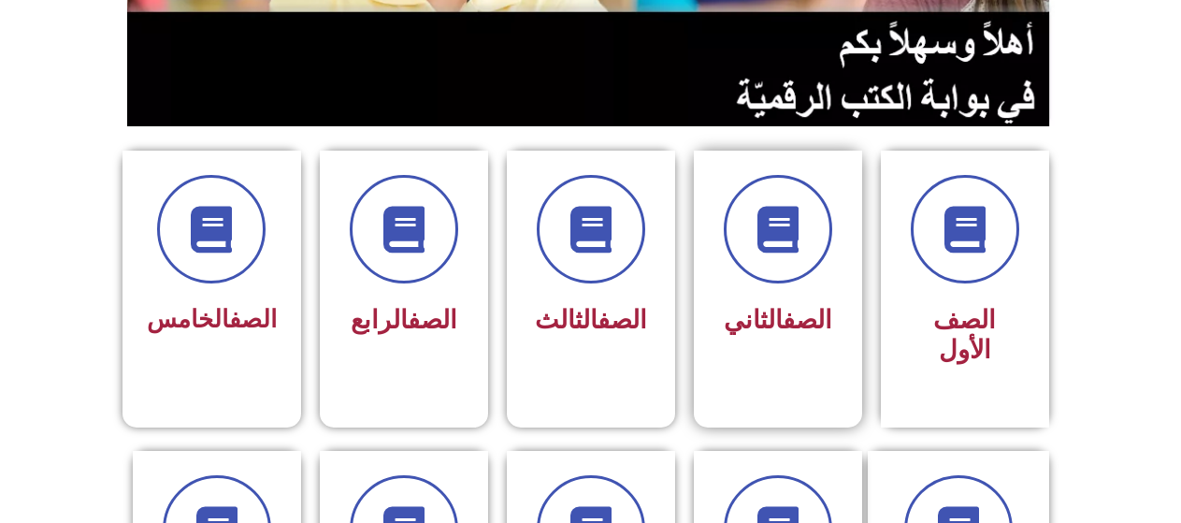
scroll to position [561, 0]
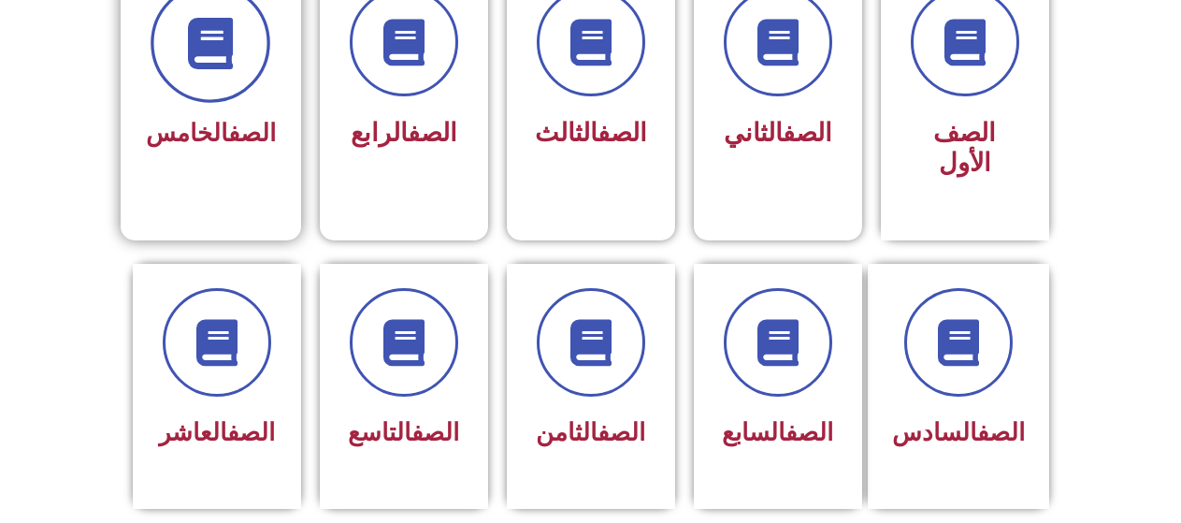
click at [254, 64] on span at bounding box center [210, 43] width 120 height 120
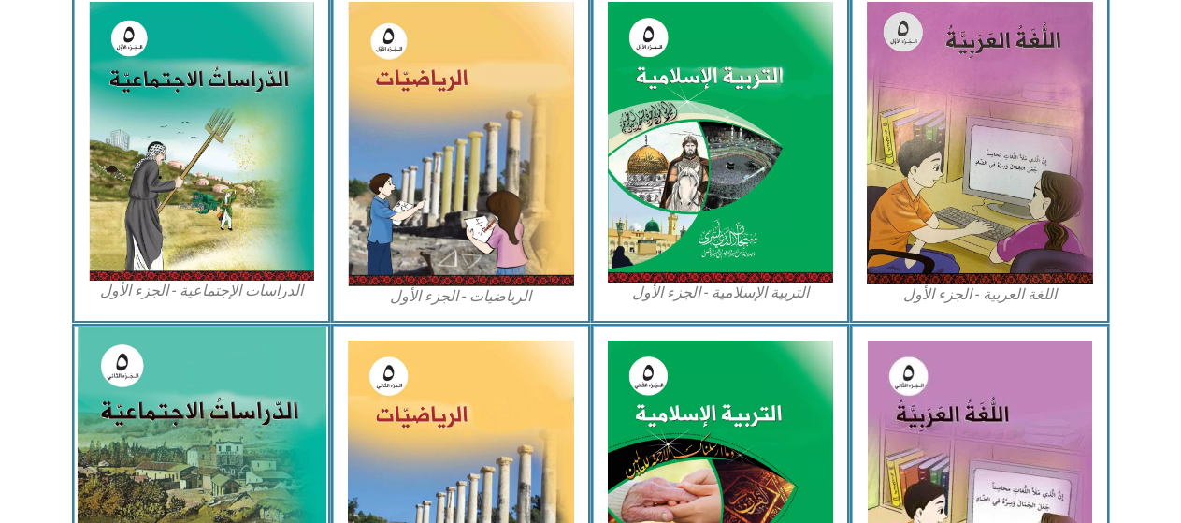
scroll to position [561, 0]
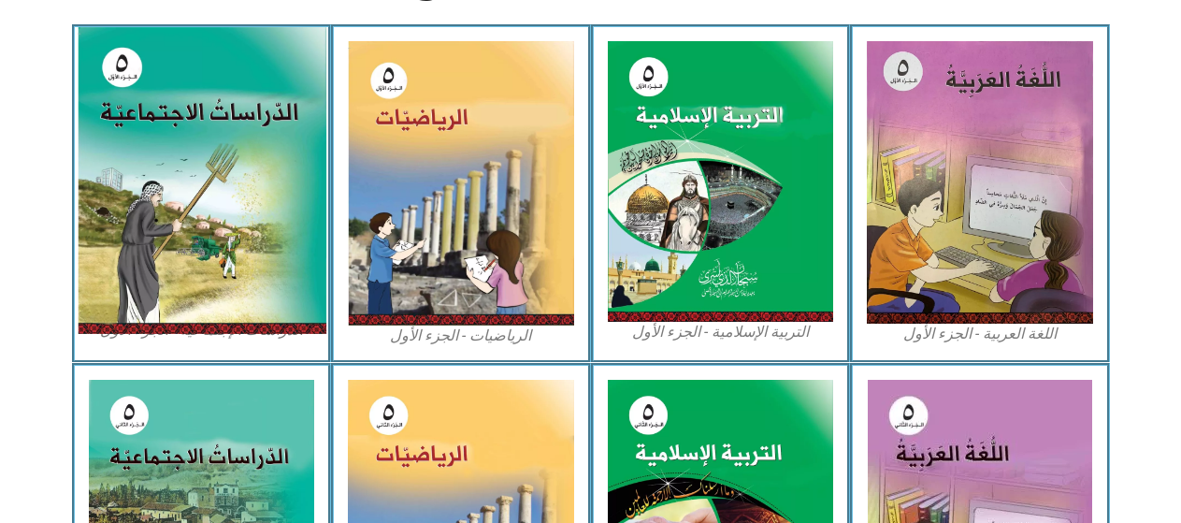
click at [228, 210] on img at bounding box center [201, 180] width 249 height 307
click at [248, 215] on img at bounding box center [201, 180] width 249 height 307
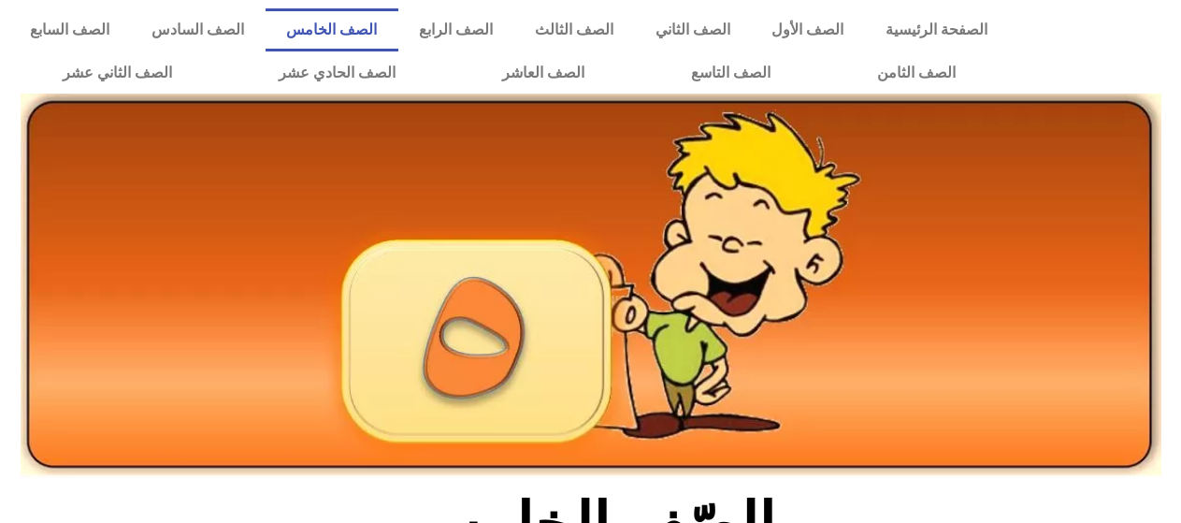
scroll to position [0, 0]
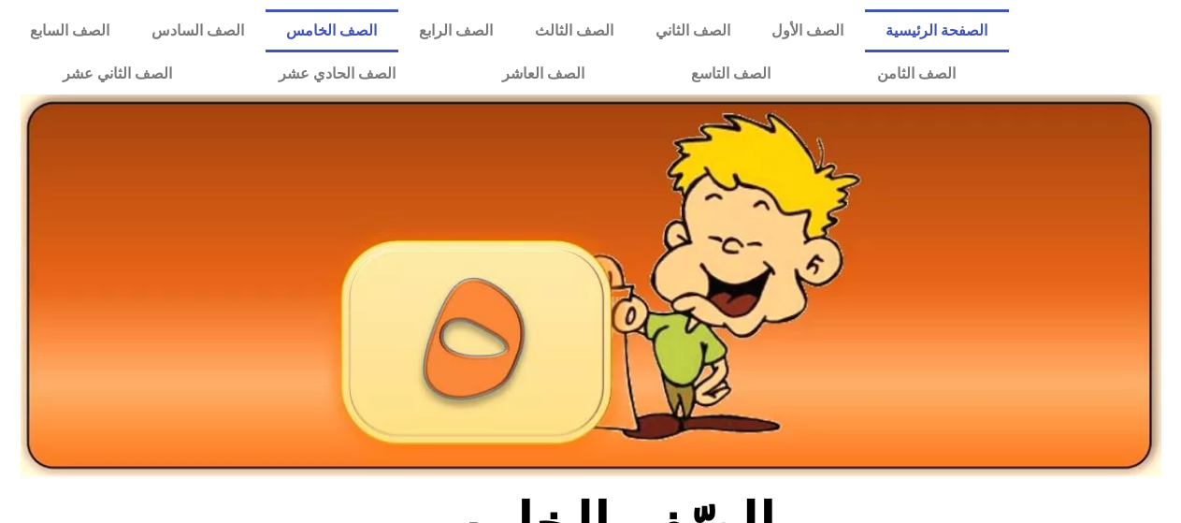
click at [953, 23] on link "الصفحة الرئيسية" at bounding box center [937, 30] width 144 height 43
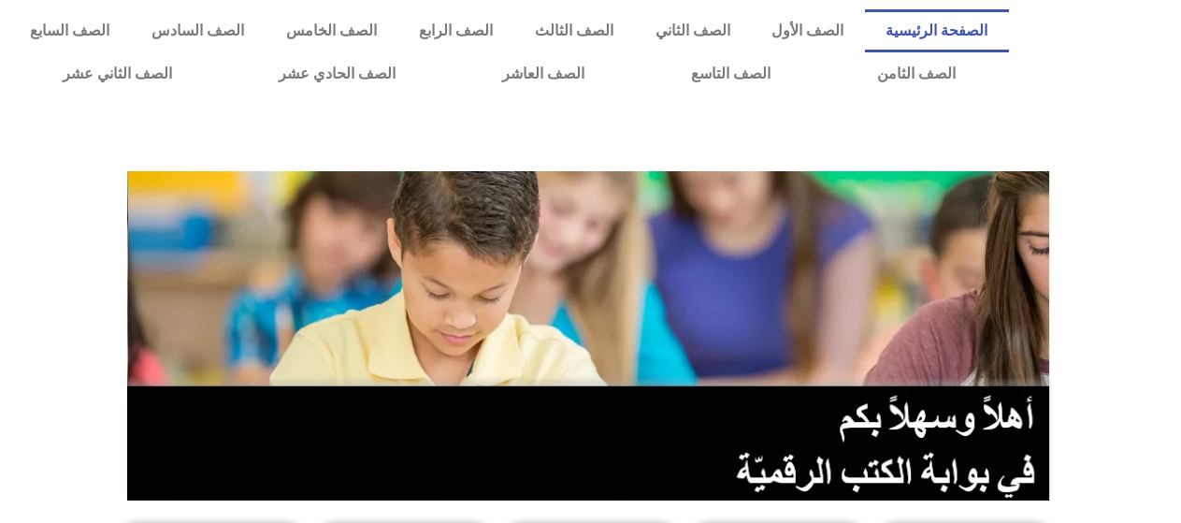
click at [948, 26] on link "الصفحة الرئيسية" at bounding box center [937, 30] width 144 height 43
click at [372, 13] on link "الصف الخامس" at bounding box center [331, 30] width 133 height 43
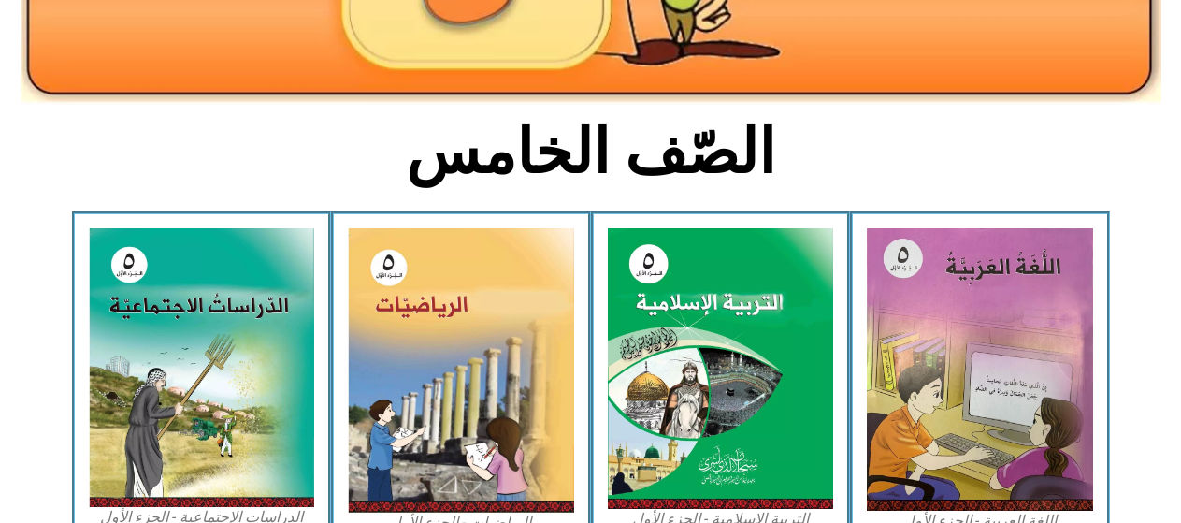
scroll to position [467, 0]
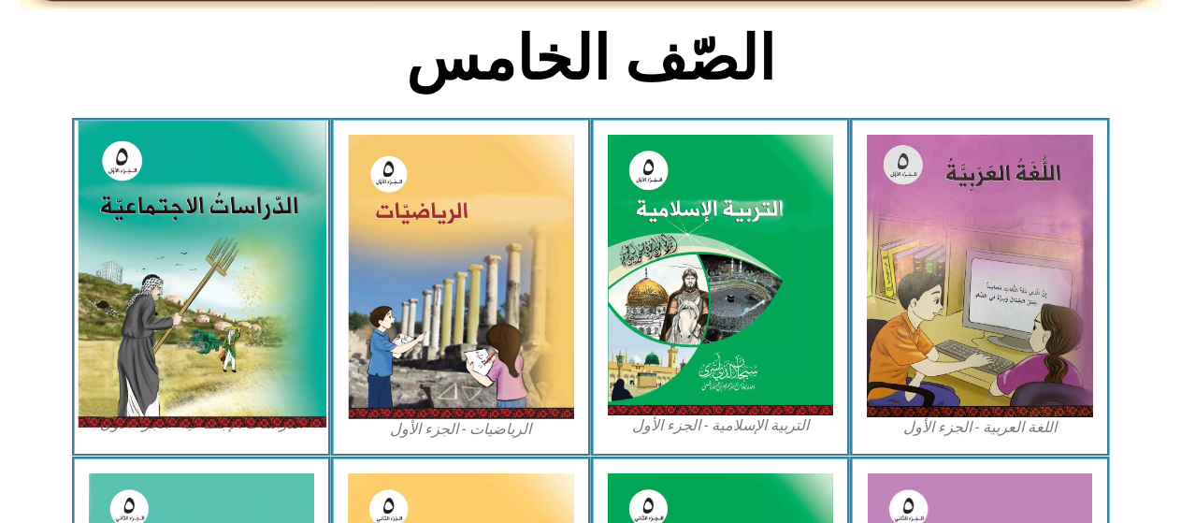
click at [206, 215] on img at bounding box center [201, 274] width 249 height 307
click at [236, 208] on img at bounding box center [201, 274] width 249 height 307
click at [244, 334] on img at bounding box center [201, 274] width 249 height 307
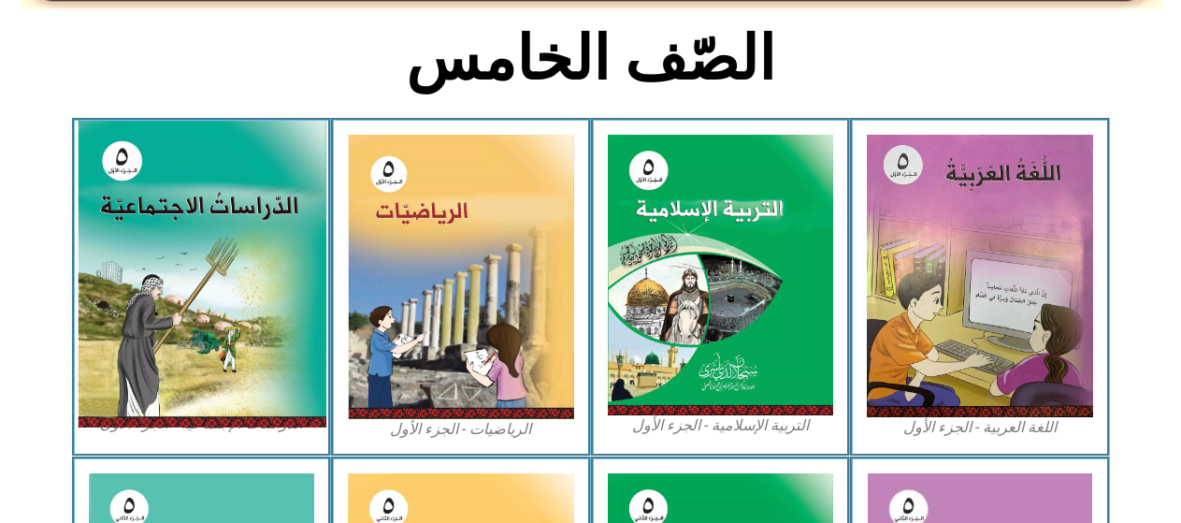
click at [219, 209] on img at bounding box center [201, 274] width 249 height 307
click at [221, 209] on img at bounding box center [201, 274] width 249 height 307
click at [167, 278] on img at bounding box center [201, 274] width 249 height 307
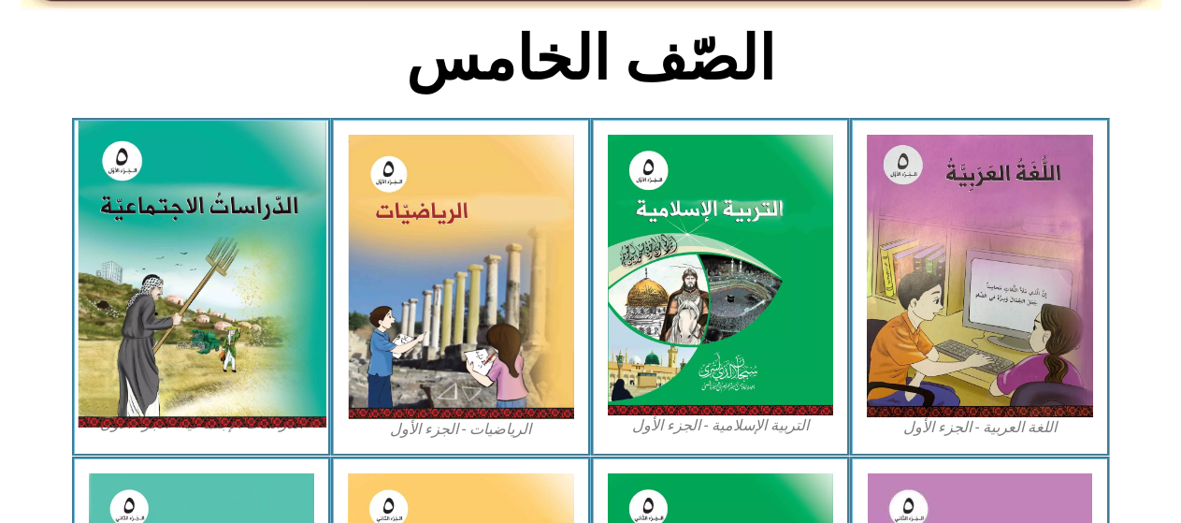
click at [167, 278] on img at bounding box center [201, 274] width 249 height 307
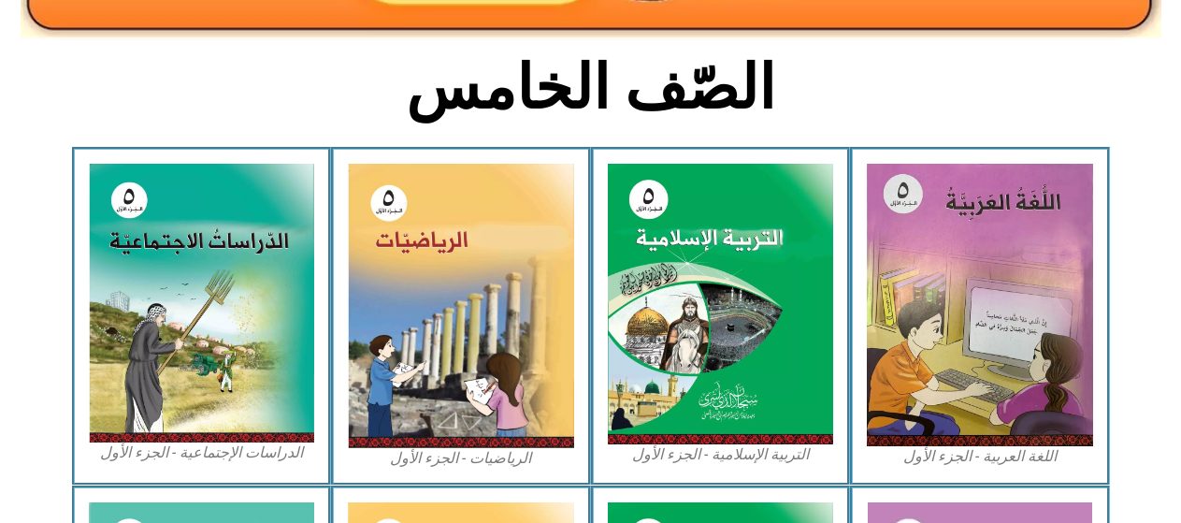
scroll to position [404, 0]
